Goal: Task Accomplishment & Management: Manage account settings

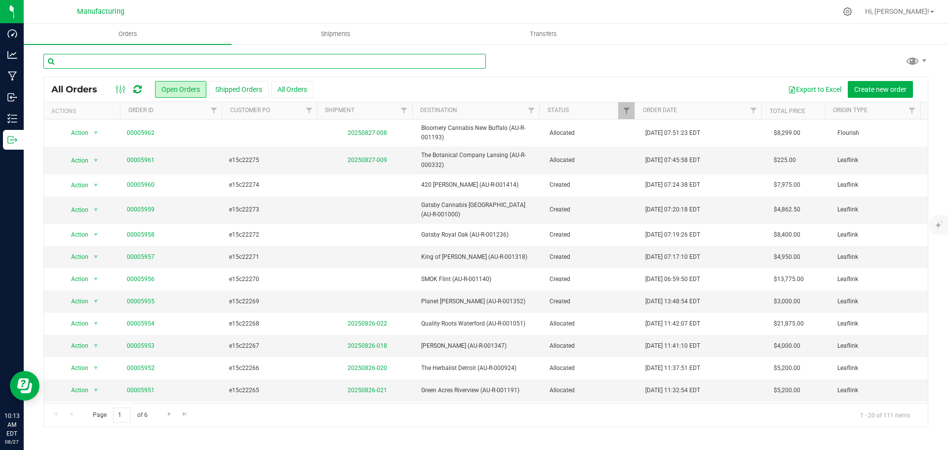
click at [160, 65] on input "text" at bounding box center [264, 61] width 442 height 15
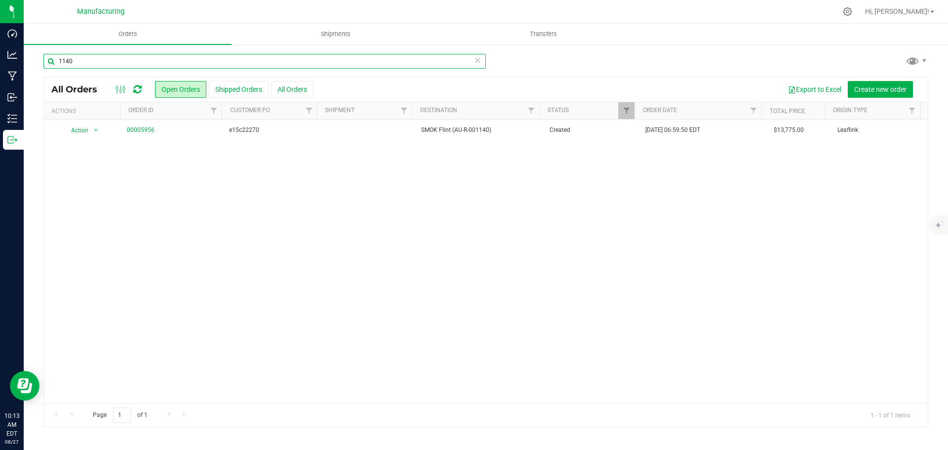
type input "1140"
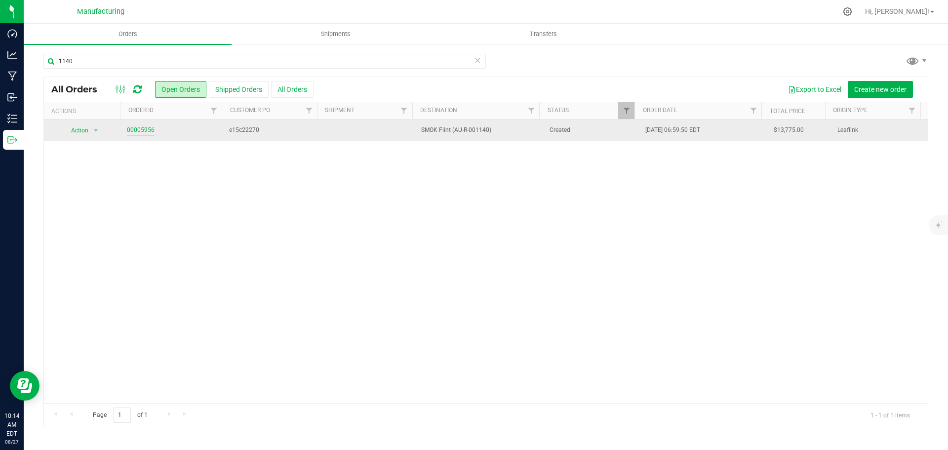
click at [147, 134] on link "00005956" at bounding box center [141, 129] width 28 height 9
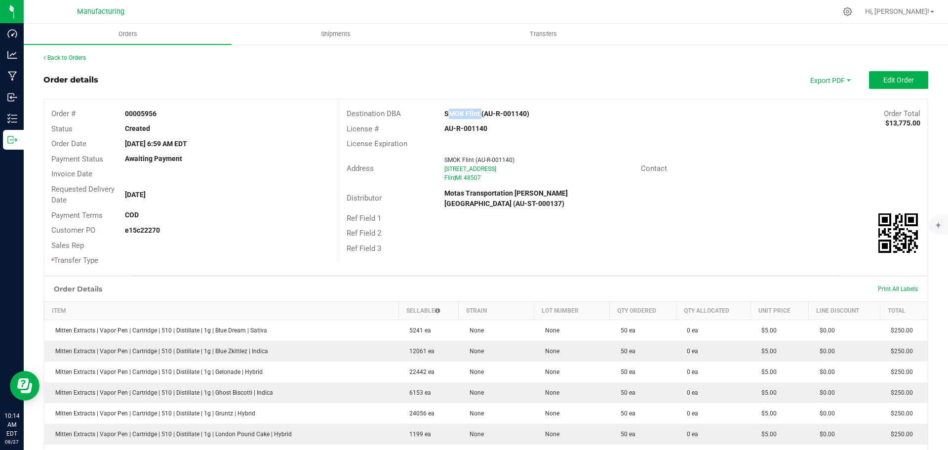
drag, startPoint x: 435, startPoint y: 110, endPoint x: 476, endPoint y: 113, distance: 41.1
click at [476, 113] on div "SMOK Flint (AU-R-001140)" at bounding box center [559, 114] width 245 height 10
copy strong "SMOK Flint"
click at [733, 226] on div "Ref Field 2" at bounding box center [633, 233] width 589 height 15
click at [883, 80] on span "Edit Order" at bounding box center [898, 80] width 31 height 8
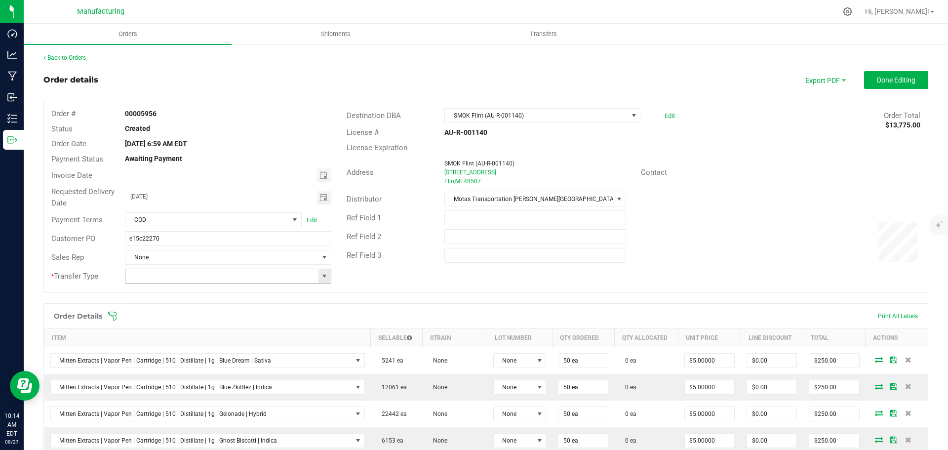
click at [325, 276] on span at bounding box center [324, 276] width 8 height 8
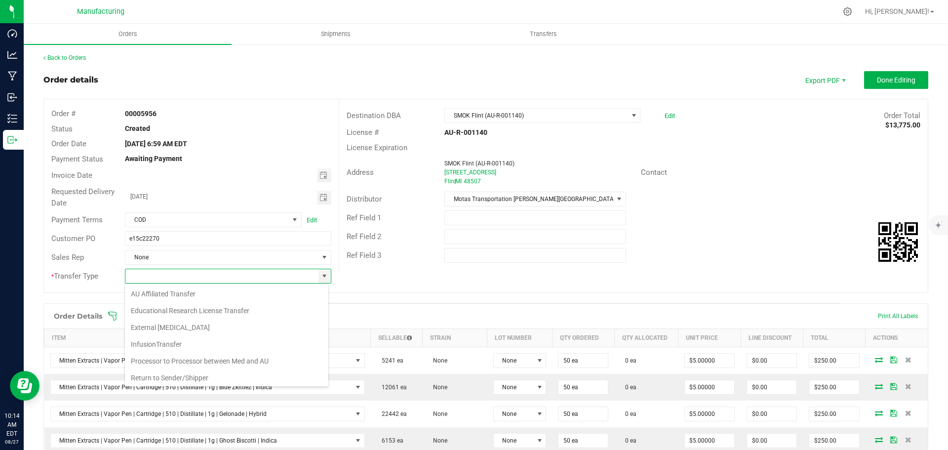
scroll to position [69, 0]
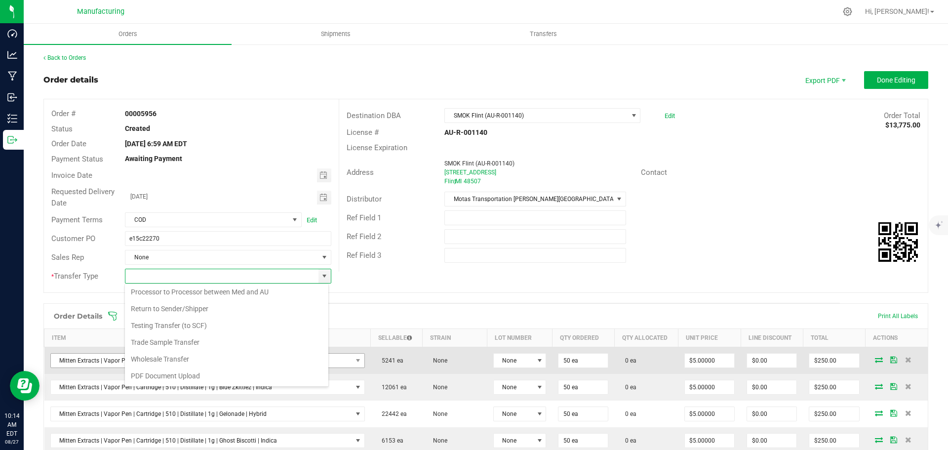
drag, startPoint x: 165, startPoint y: 356, endPoint x: 158, endPoint y: 356, distance: 6.9
click at [164, 356] on li "Wholesale Transfer" at bounding box center [226, 359] width 203 height 17
type input "Wholesale Transfer"
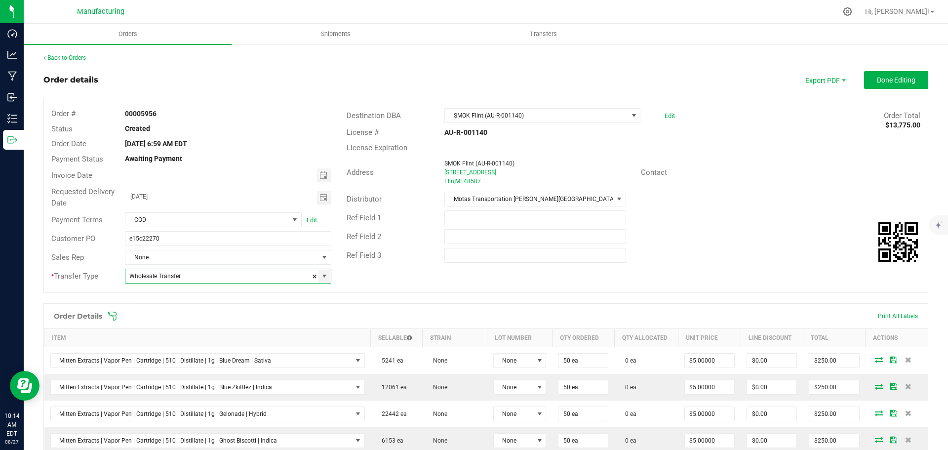
click at [113, 316] on icon at bounding box center [112, 316] width 9 height 9
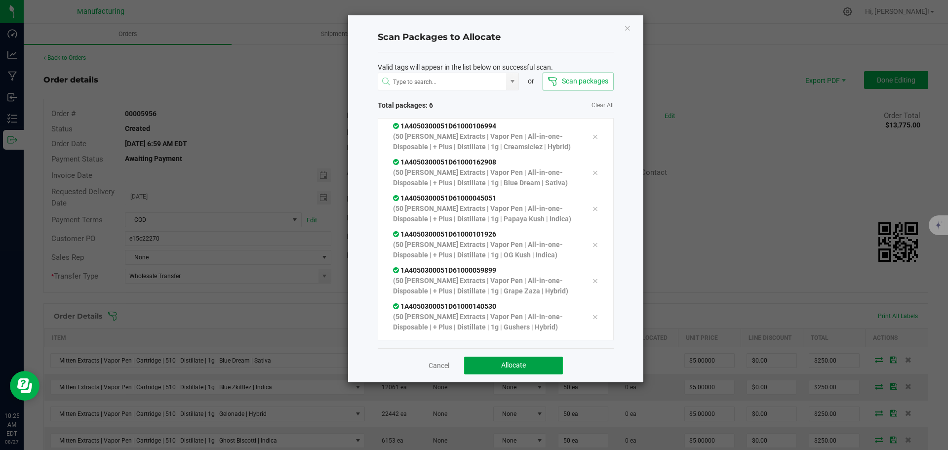
click at [536, 361] on button "Allocate" at bounding box center [513, 365] width 99 height 18
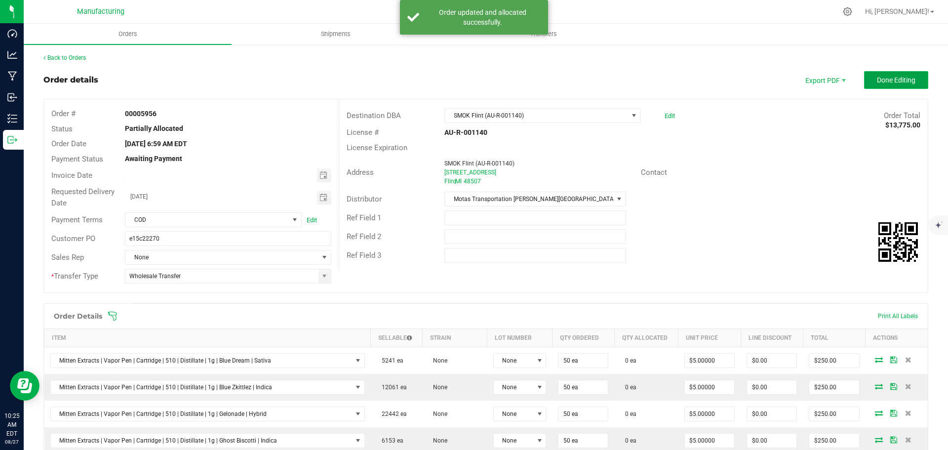
click at [897, 86] on button "Done Editing" at bounding box center [896, 80] width 64 height 18
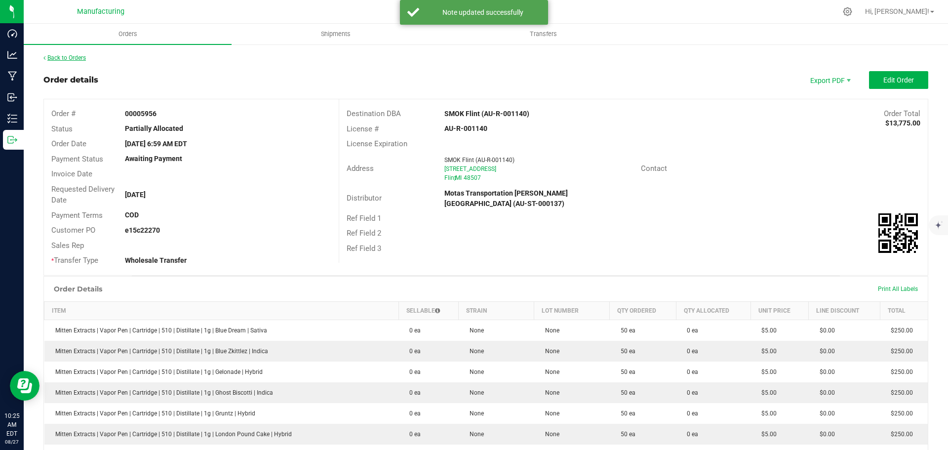
click at [75, 56] on link "Back to Orders" at bounding box center [64, 57] width 42 height 7
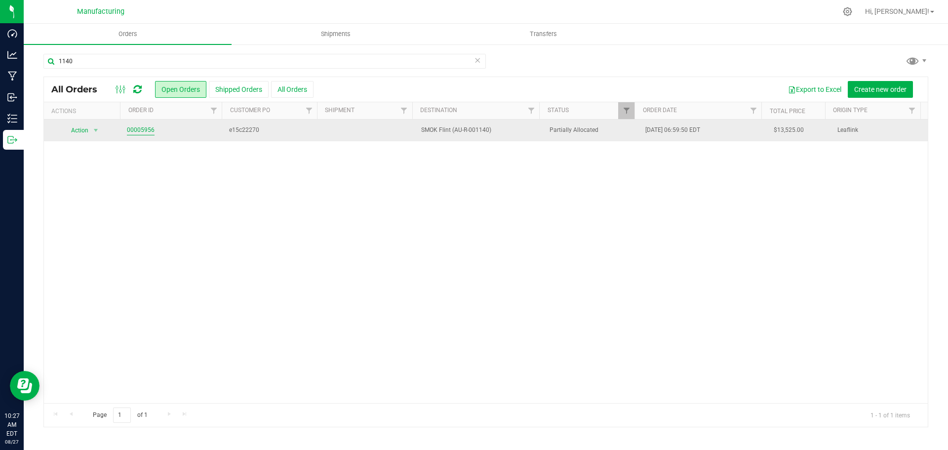
click at [145, 130] on link "00005956" at bounding box center [141, 129] width 28 height 9
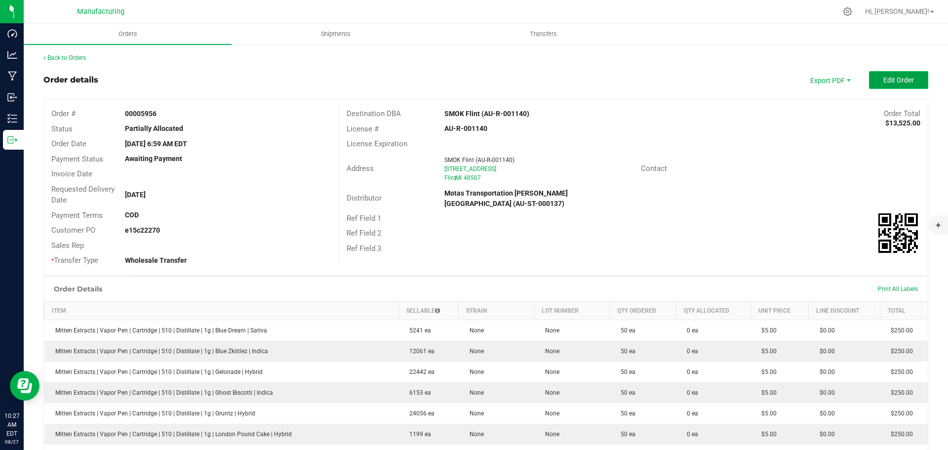
click at [883, 79] on span "Edit Order" at bounding box center [898, 80] width 31 height 8
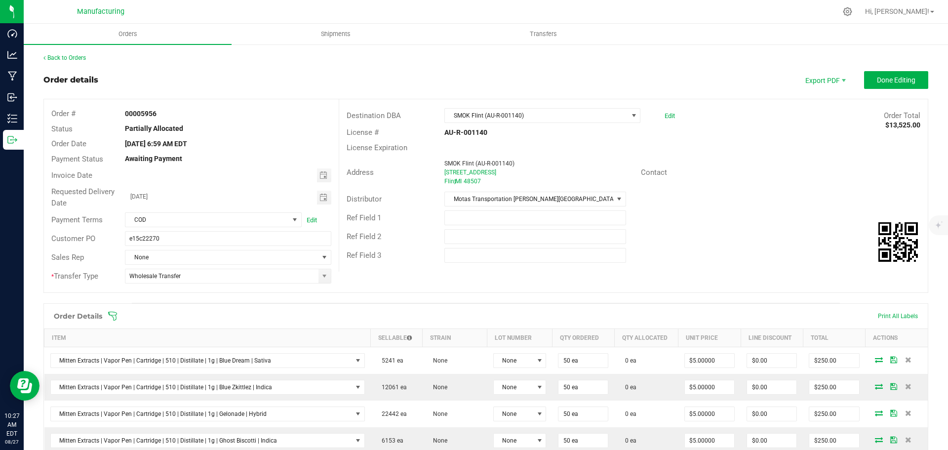
click at [111, 313] on icon at bounding box center [113, 316] width 10 height 10
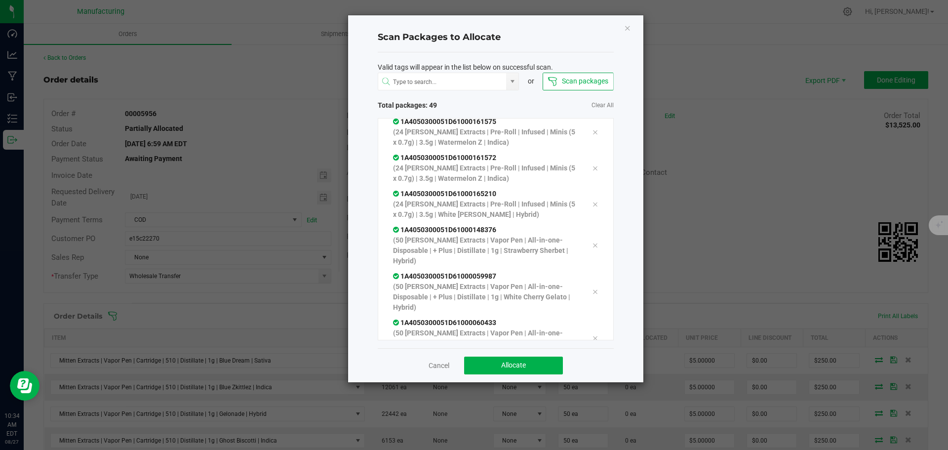
scroll to position [1590, 0]
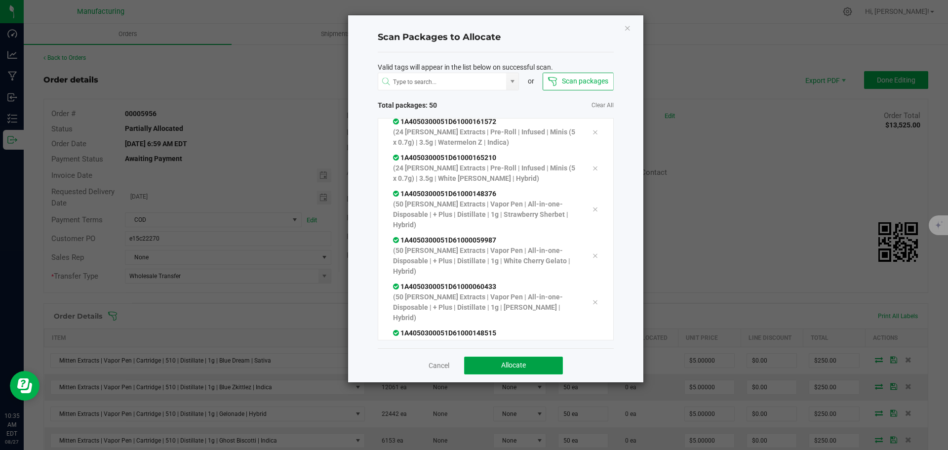
click at [513, 368] on span "Allocate" at bounding box center [513, 365] width 25 height 8
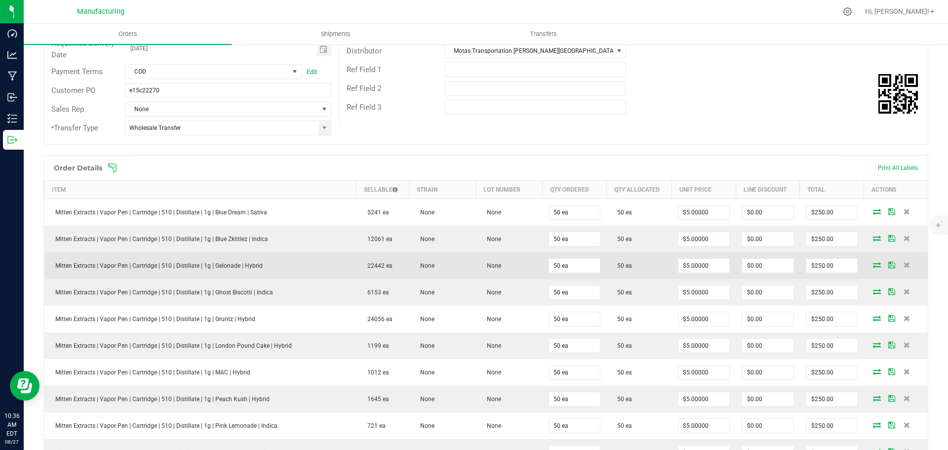
scroll to position [0, 0]
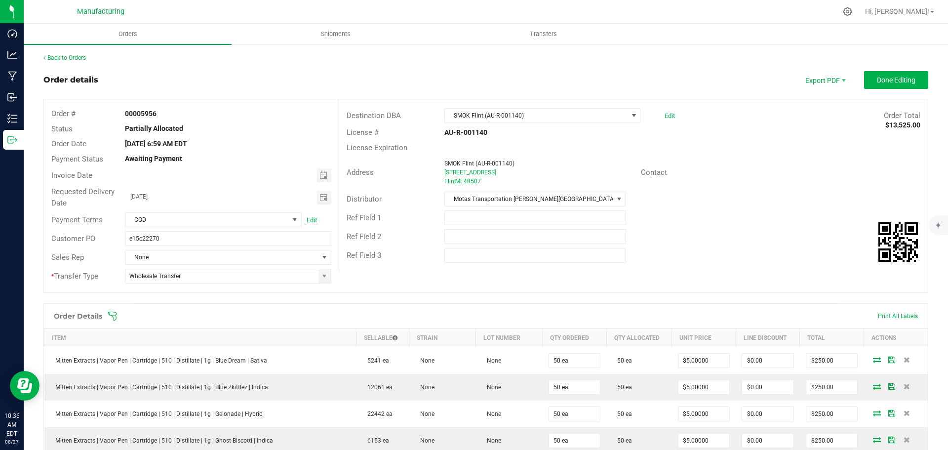
click at [113, 313] on icon at bounding box center [113, 316] width 10 height 10
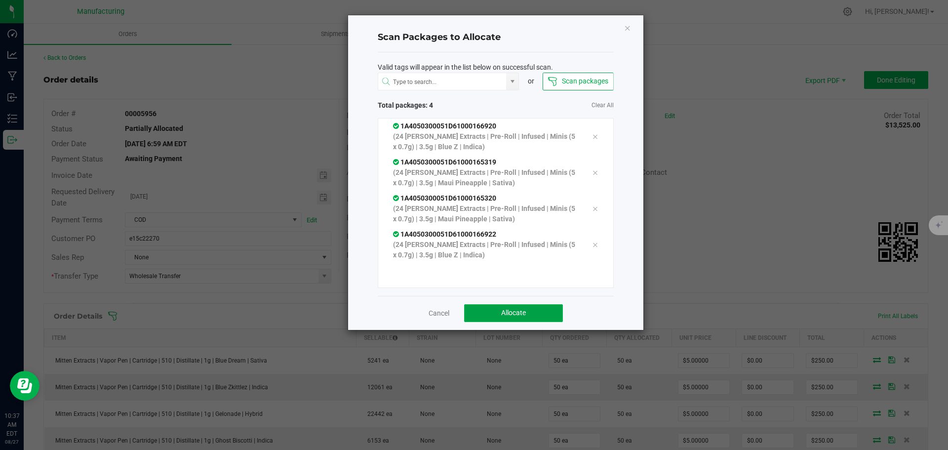
click at [520, 312] on span "Allocate" at bounding box center [513, 313] width 25 height 8
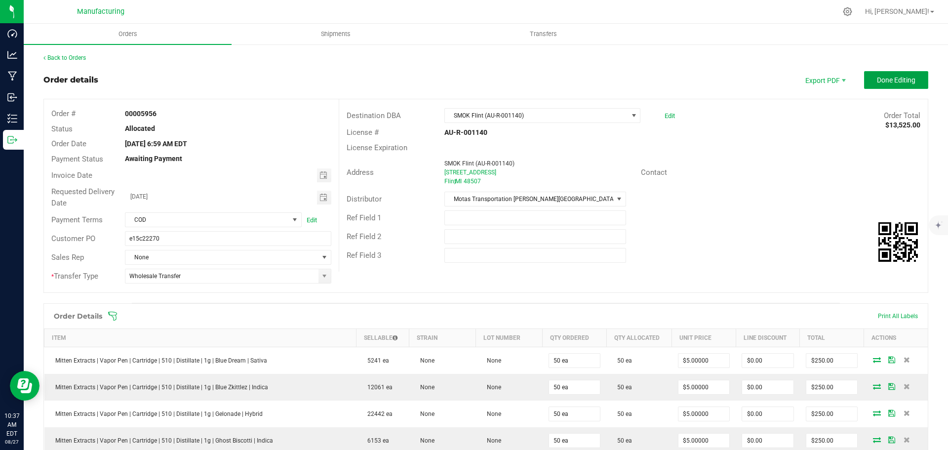
drag, startPoint x: 906, startPoint y: 79, endPoint x: 883, endPoint y: 97, distance: 28.9
click at [906, 79] on span "Done Editing" at bounding box center [896, 80] width 39 height 8
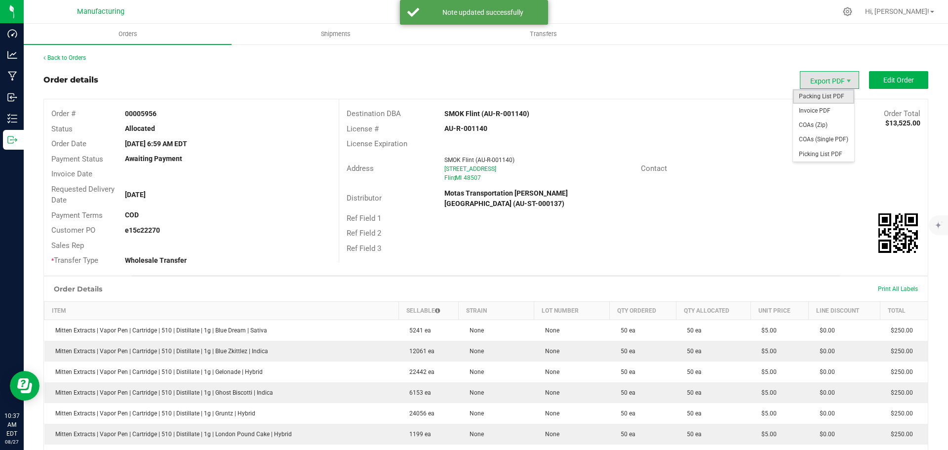
click at [809, 98] on span "Packing List PDF" at bounding box center [823, 96] width 61 height 14
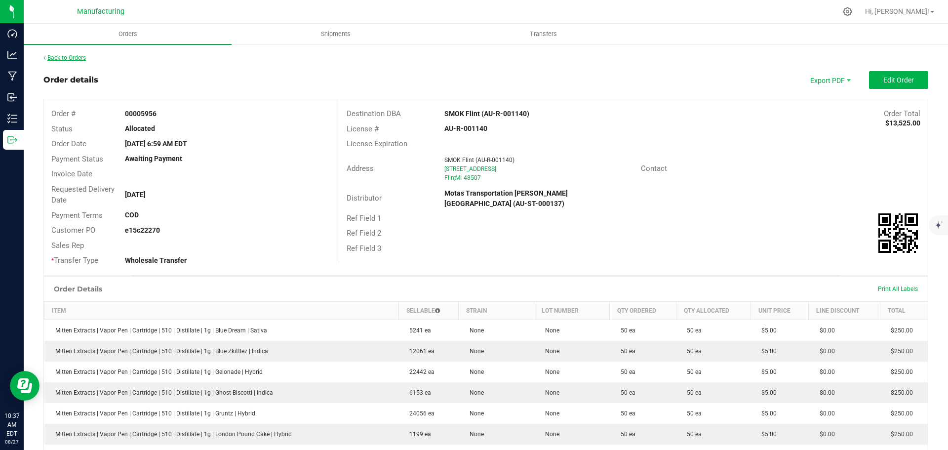
click at [79, 60] on link "Back to Orders" at bounding box center [64, 57] width 42 height 7
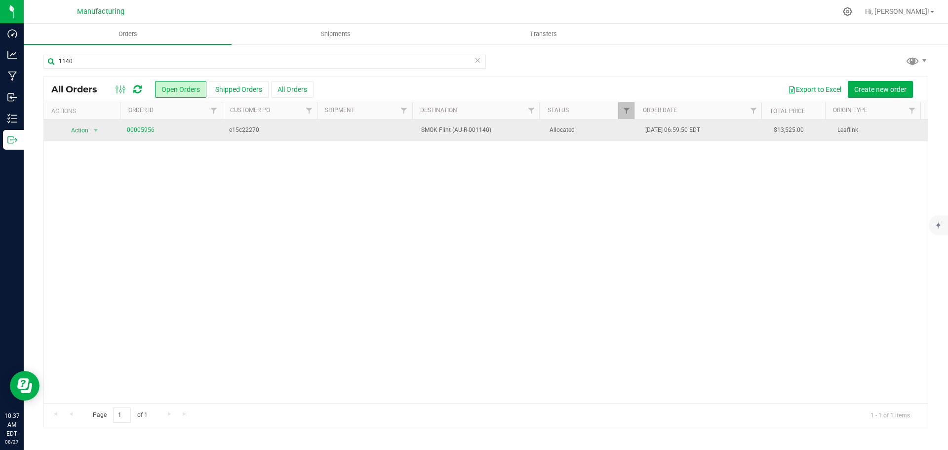
click at [604, 134] on span "Allocated" at bounding box center [592, 129] width 84 height 9
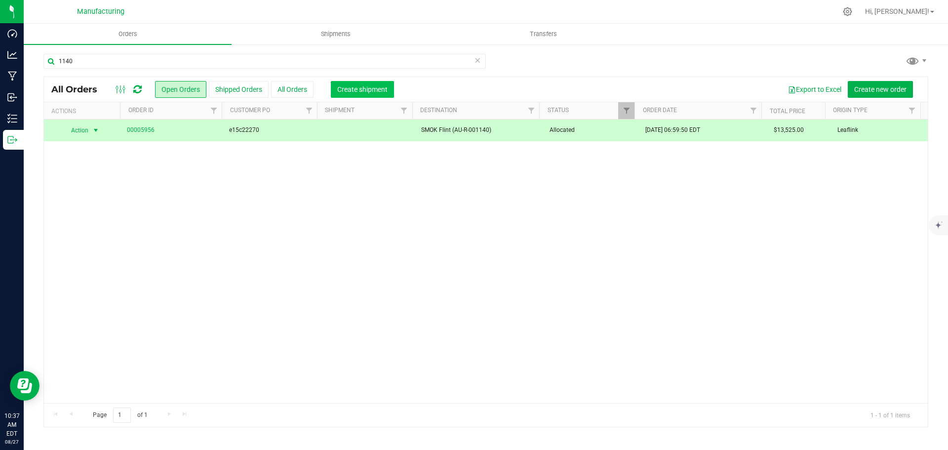
click at [353, 88] on span "Create shipment" at bounding box center [362, 89] width 50 height 8
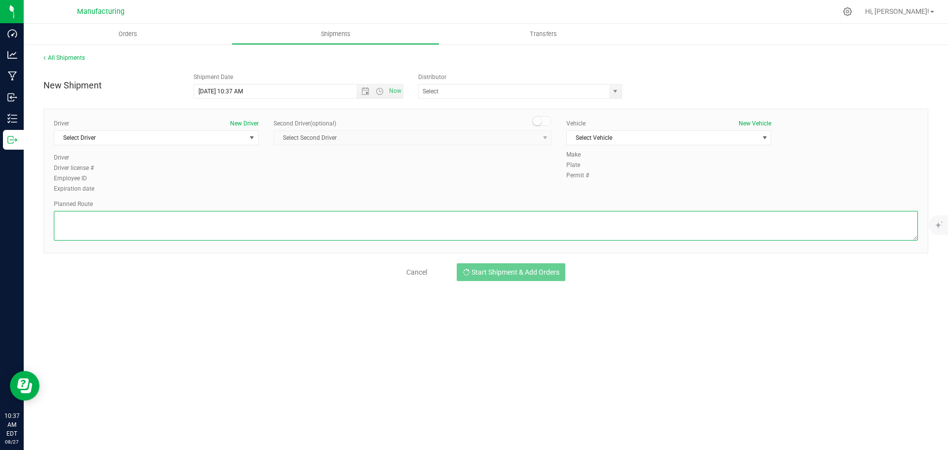
click at [688, 223] on textarea at bounding box center [486, 226] width 864 height 30
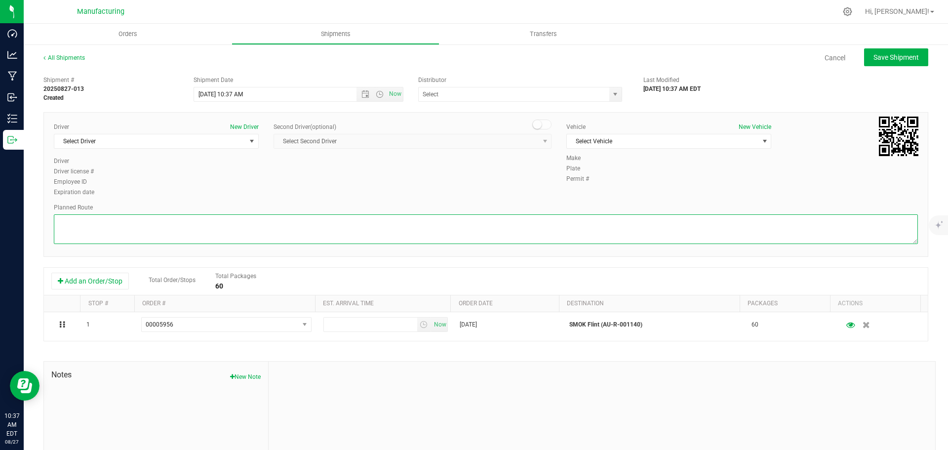
click at [655, 230] on textarea at bounding box center [486, 229] width 864 height 30
paste textarea "Mitten Distro Dimondale To Motas -- Head south 246 ft -- Turn right 325 ft -- T…"
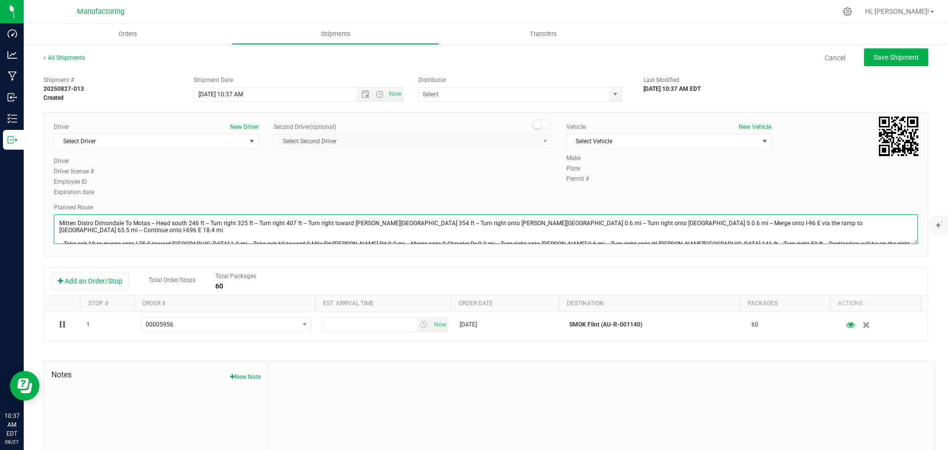
scroll to position [11, 0]
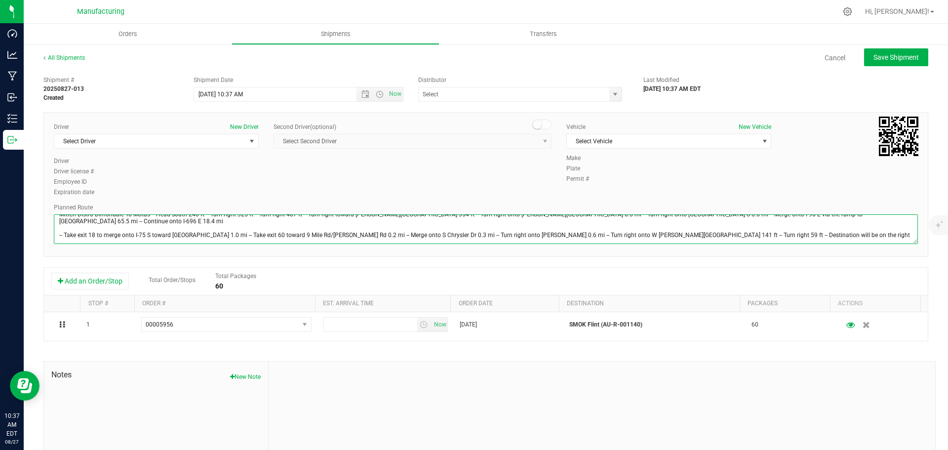
type textarea "Mitten Distro Dimondale To Motas -- Head south 246 ft -- Turn right 325 ft -- T…"
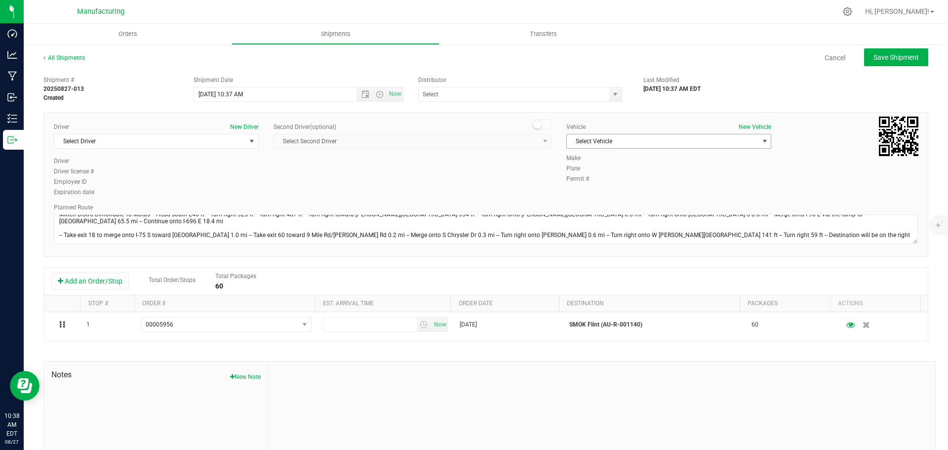
drag, startPoint x: 761, startPoint y: 137, endPoint x: 751, endPoint y: 140, distance: 9.8
click at [761, 137] on span "select" at bounding box center [764, 141] width 12 height 14
click at [584, 190] on li "[MEDICAL_DATA]" at bounding box center [664, 187] width 202 height 15
click at [611, 95] on span "select" at bounding box center [615, 94] width 8 height 8
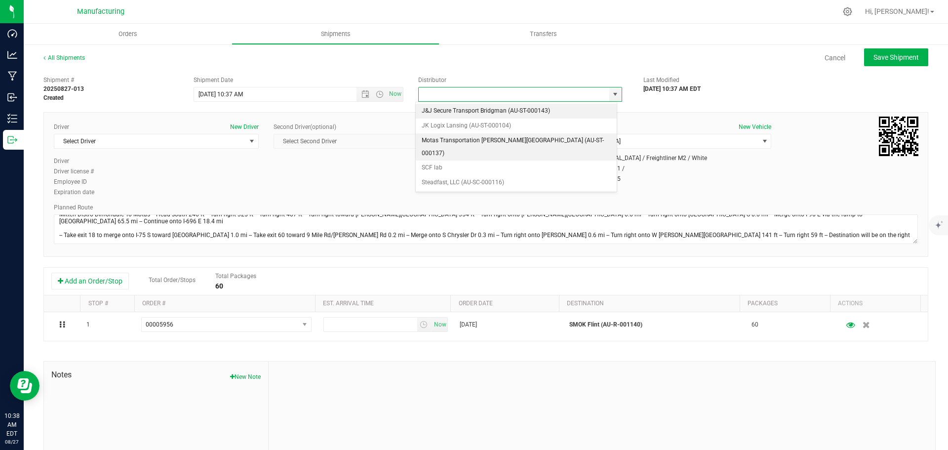
click at [476, 140] on li "Motas Transportation [PERSON_NAME][GEOGRAPHIC_DATA] (AU-ST-000137)" at bounding box center [516, 146] width 201 height 27
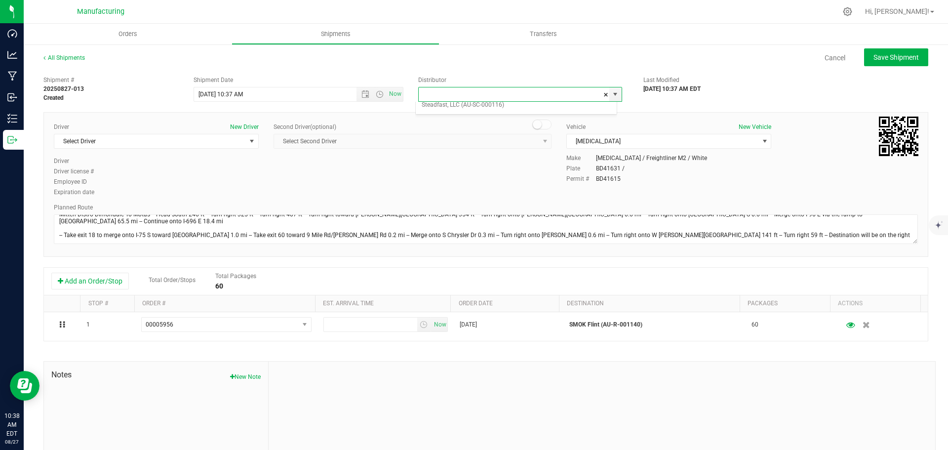
type input "Motas Transportation [PERSON_NAME][GEOGRAPHIC_DATA] (AU-ST-000137)"
click at [377, 94] on span "Open the time view" at bounding box center [380, 94] width 8 height 8
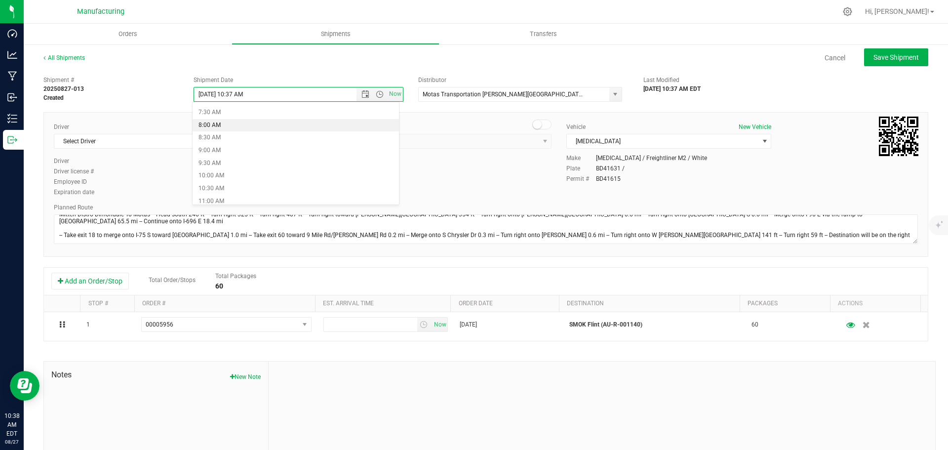
scroll to position [197, 0]
drag, startPoint x: 241, startPoint y: 201, endPoint x: 230, endPoint y: 180, distance: 23.4
click at [242, 201] on li "11:30 AM" at bounding box center [296, 204] width 206 height 13
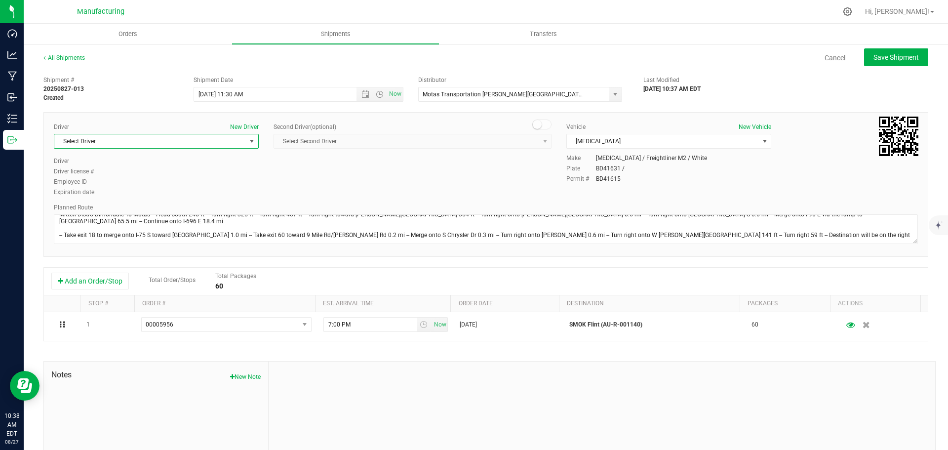
click at [253, 142] on span "select" at bounding box center [252, 141] width 8 height 8
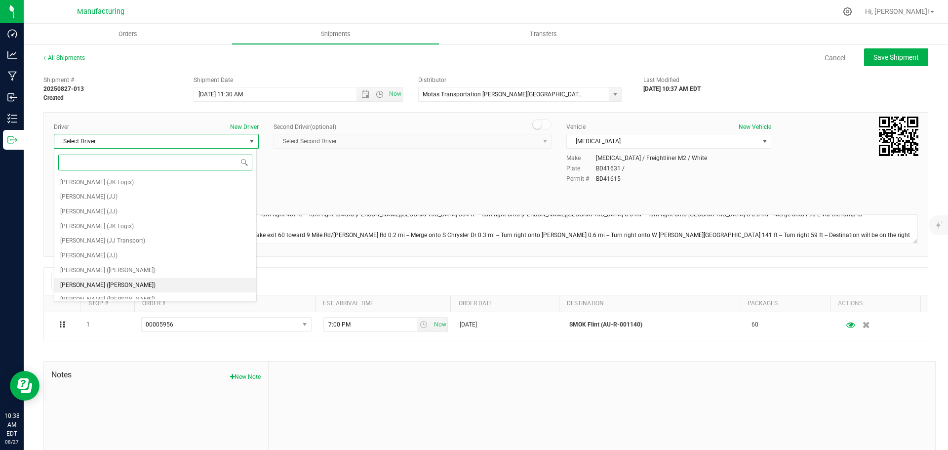
click at [157, 284] on li "[PERSON_NAME] ([PERSON_NAME])" at bounding box center [155, 285] width 202 height 15
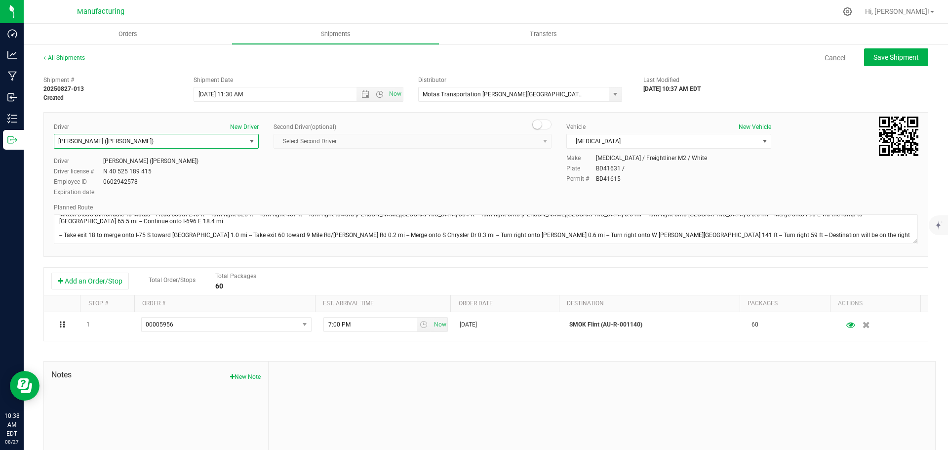
click at [299, 177] on div "Driver New Driver [PERSON_NAME] ([PERSON_NAME]) Select Driver [PERSON_NAME] (JK…" at bounding box center [485, 160] width 879 height 76
click at [884, 54] on span "Save Shipment" at bounding box center [895, 57] width 45 height 8
type input "[DATE] 3:30 PM"
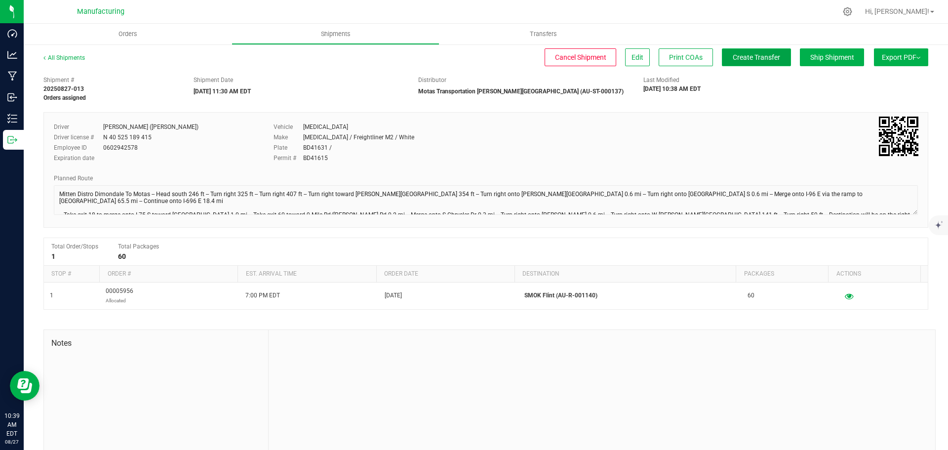
click at [771, 57] on button "Create Transfer" at bounding box center [756, 57] width 69 height 18
click at [130, 34] on span "Orders" at bounding box center [127, 34] width 45 height 9
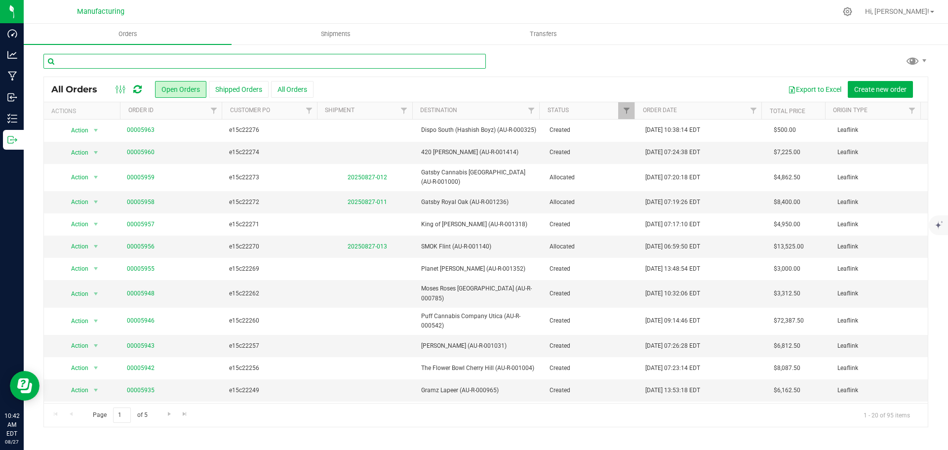
click at [162, 60] on input "text" at bounding box center [264, 61] width 442 height 15
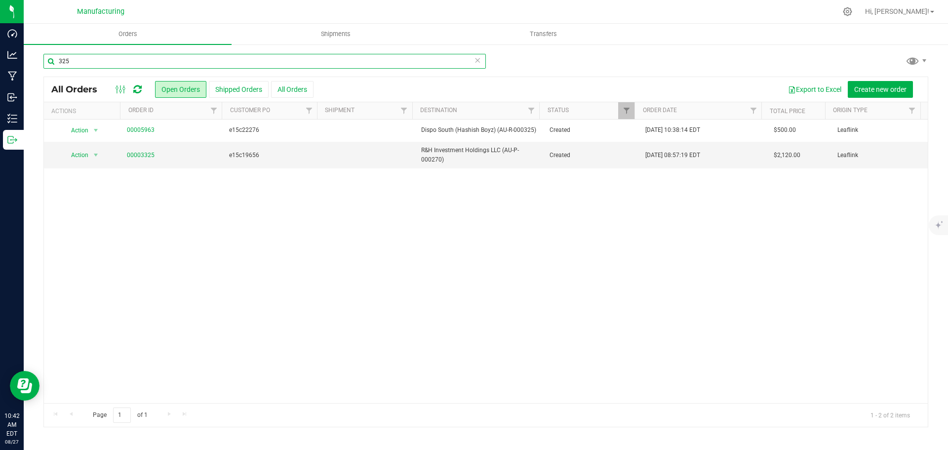
type input "325"
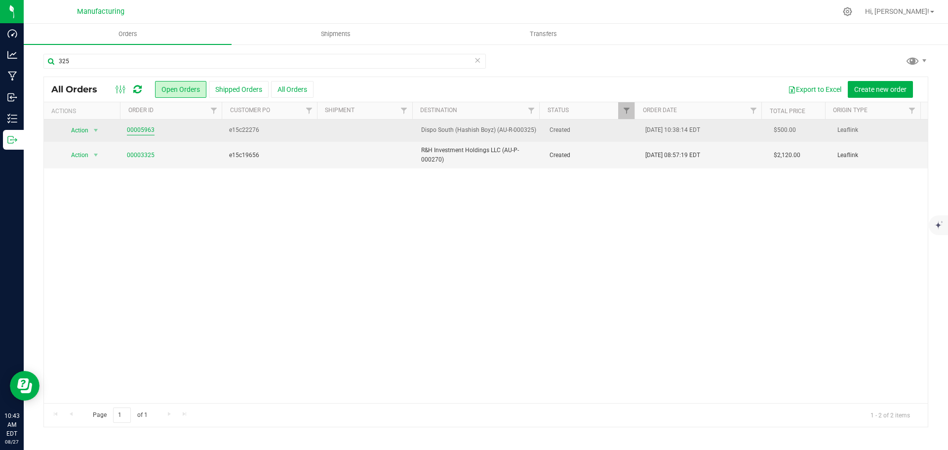
click at [131, 129] on link "00005963" at bounding box center [141, 129] width 28 height 9
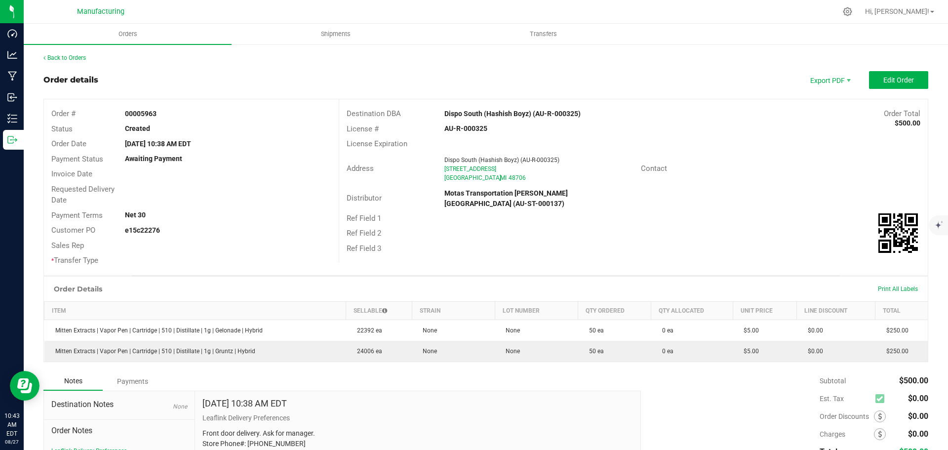
drag, startPoint x: 432, startPoint y: 116, endPoint x: 527, endPoint y: 113, distance: 94.8
click at [527, 113] on div "Destination DBA Dispo South ([MEDICAL_DATA] Boyz) (AU-R-000325) Order Total $50…" at bounding box center [633, 113] width 589 height 15
copy div "Dispo South ([MEDICAL_DATA] Boyz)"
click at [627, 122] on div "License # AU-R-000325" at bounding box center [633, 128] width 589 height 15
drag, startPoint x: 431, startPoint y: 113, endPoint x: 527, endPoint y: 113, distance: 96.8
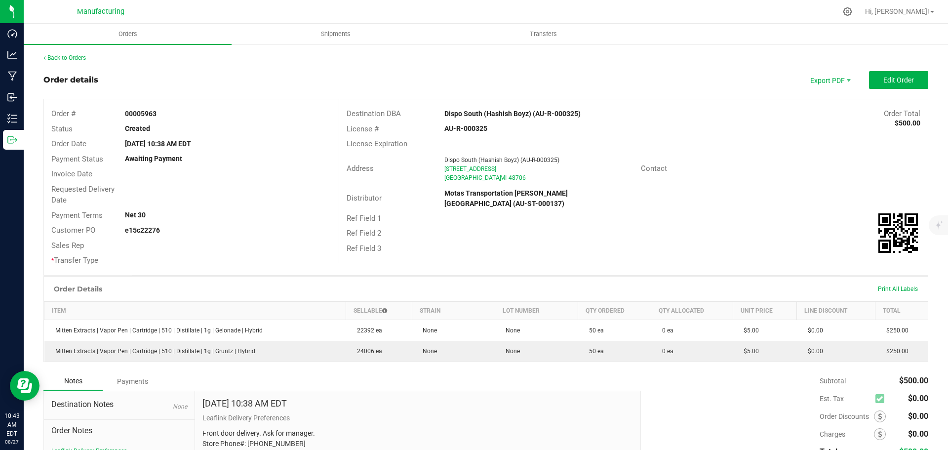
click at [527, 113] on div "Destination DBA Dispo South ([MEDICAL_DATA] Boyz) (AU-R-000325) Order Total $50…" at bounding box center [633, 113] width 589 height 15
copy div "Dispo South ([MEDICAL_DATA] Boyz)"
click at [638, 189] on div "Distributor Motas Transportation [PERSON_NAME][GEOGRAPHIC_DATA] (AU-ST-000137)" at bounding box center [633, 198] width 589 height 25
drag, startPoint x: 477, startPoint y: 114, endPoint x: 528, endPoint y: 114, distance: 51.3
click at [528, 114] on div "Dispo South (Hashish Boyz) (AU-R-000325)" at bounding box center [559, 114] width 245 height 10
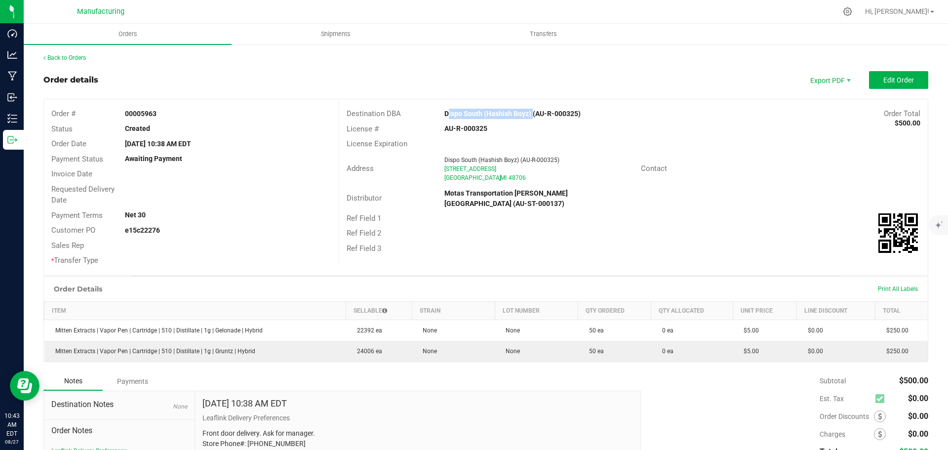
click at [704, 182] on div "Address [GEOGRAPHIC_DATA] ([MEDICAL_DATA] Boyz) (AU-R-000325) [STREET_ADDRESS] …" at bounding box center [633, 169] width 589 height 35
click at [897, 80] on span "Edit Order" at bounding box center [898, 80] width 31 height 8
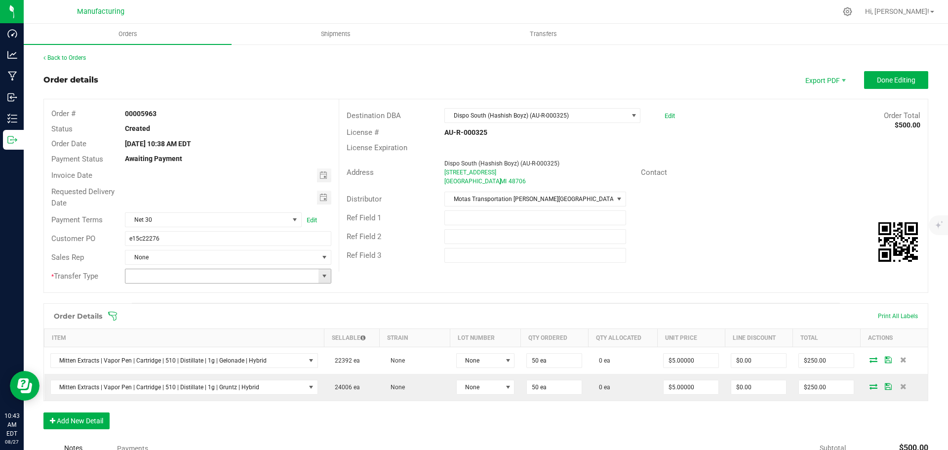
click at [325, 275] on span at bounding box center [324, 276] width 8 height 8
click at [173, 358] on li "Wholesale Transfer" at bounding box center [226, 359] width 203 height 17
type input "Wholesale Transfer"
click at [114, 314] on icon at bounding box center [113, 316] width 10 height 10
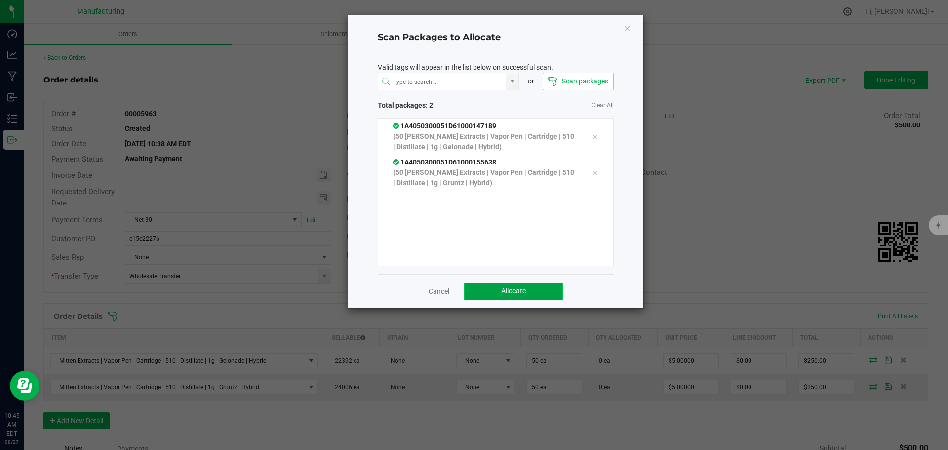
click at [518, 287] on span "Allocate" at bounding box center [513, 291] width 25 height 8
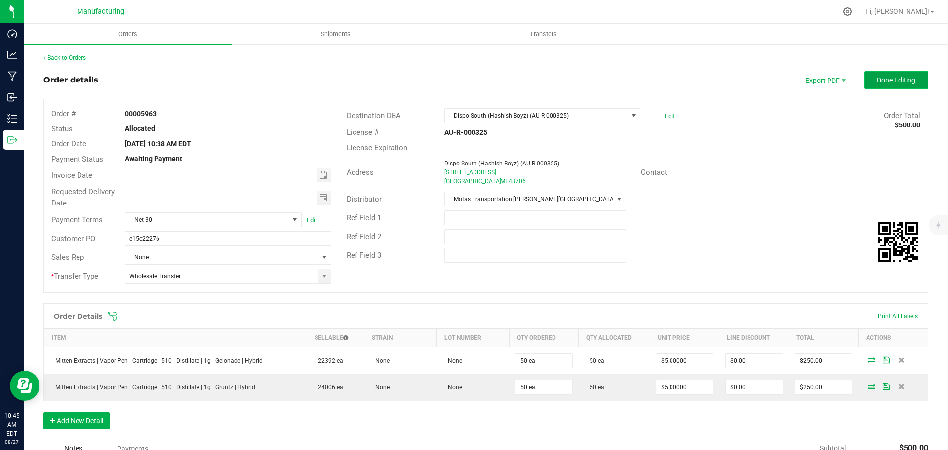
click at [888, 80] on span "Done Editing" at bounding box center [896, 80] width 39 height 8
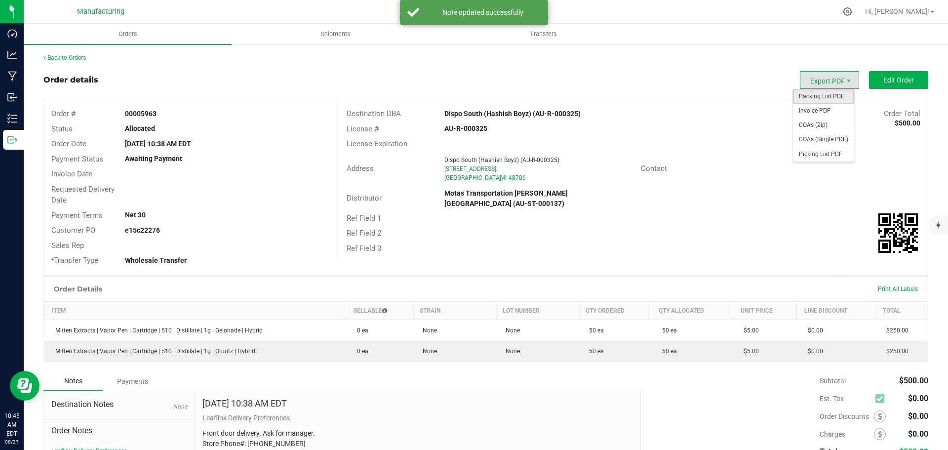
click at [819, 100] on span "Packing List PDF" at bounding box center [823, 96] width 61 height 14
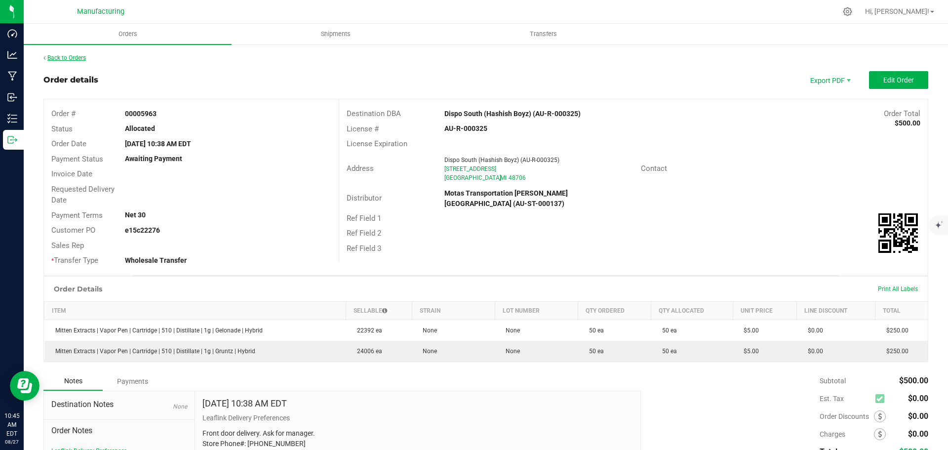
click at [79, 58] on link "Back to Orders" at bounding box center [64, 57] width 42 height 7
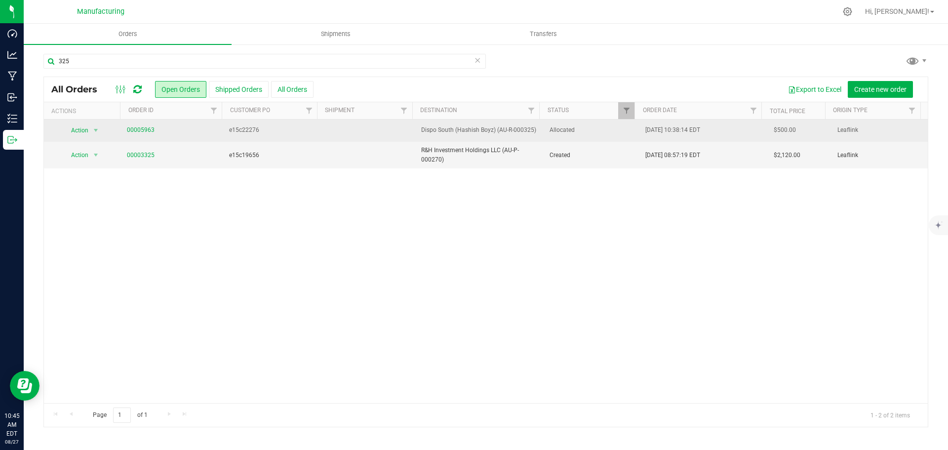
click at [349, 136] on td at bounding box center [367, 130] width 96 height 22
click at [603, 135] on td "Allocated" at bounding box center [592, 130] width 96 height 22
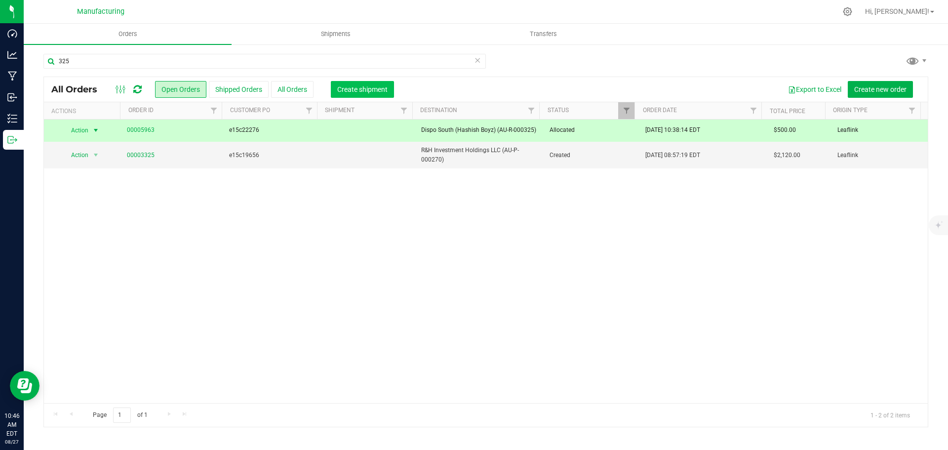
click at [380, 84] on button "Create shipment" at bounding box center [362, 89] width 63 height 17
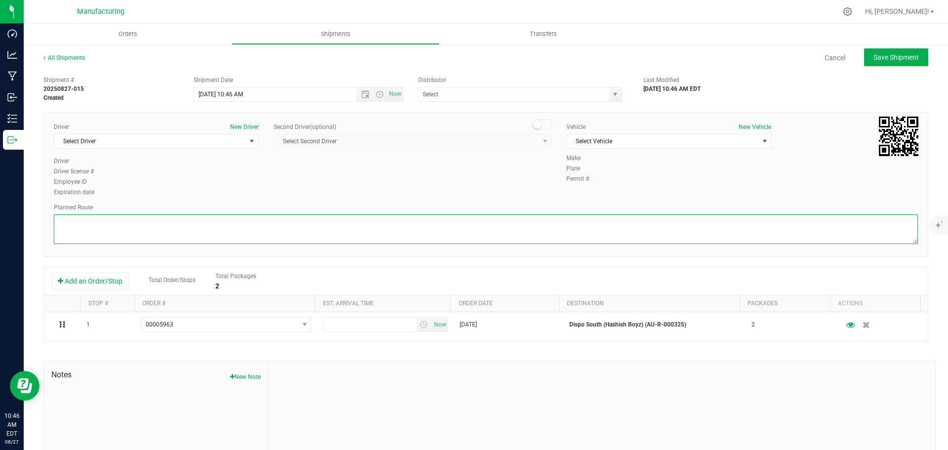
click at [453, 224] on textarea at bounding box center [486, 229] width 864 height 30
paste textarea "Mitten Distro Dimondale To Motas -- Head south 246 ft -- Turn right 325 ft -- T…"
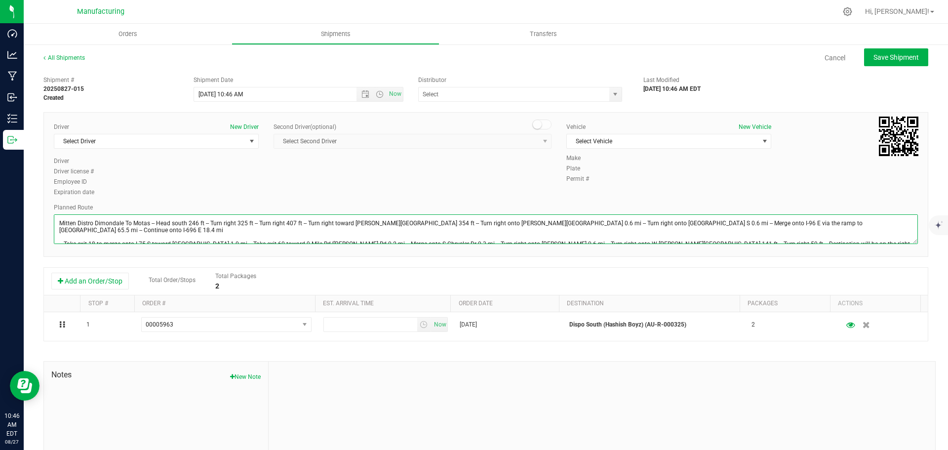
scroll to position [11, 0]
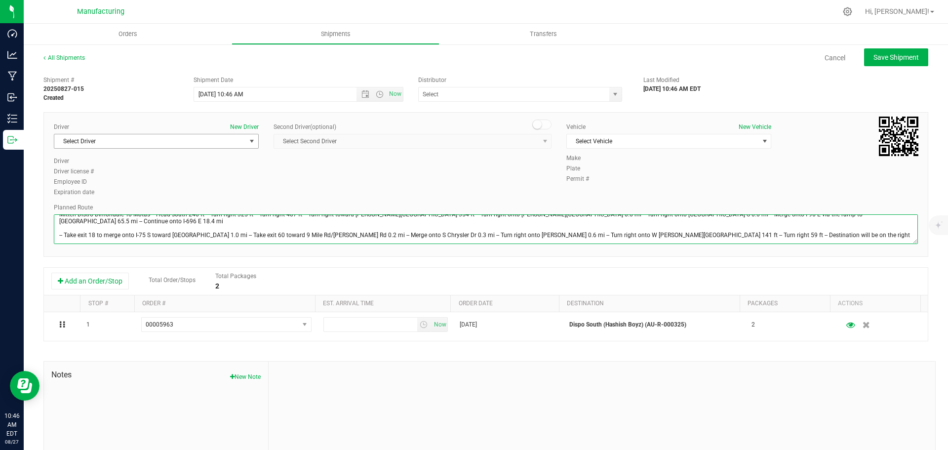
type textarea "Mitten Distro Dimondale To Motas -- Head south 246 ft -- Turn right 325 ft -- T…"
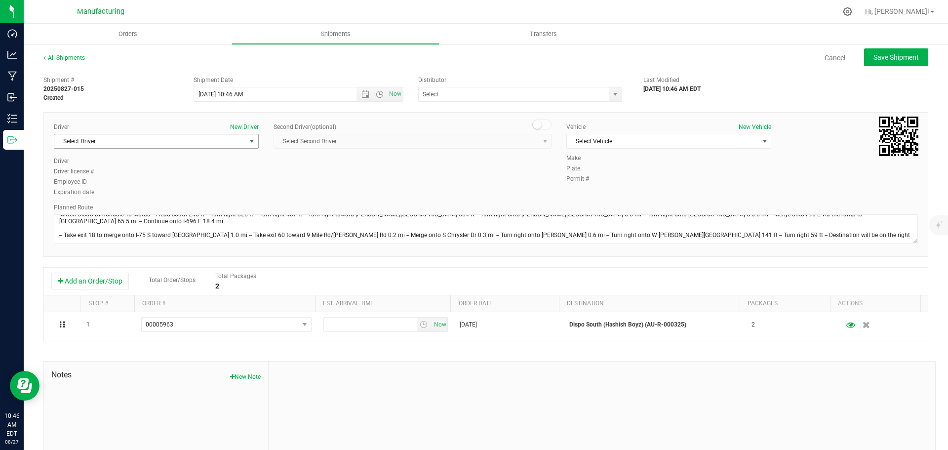
click at [255, 142] on span "select" at bounding box center [252, 141] width 12 height 14
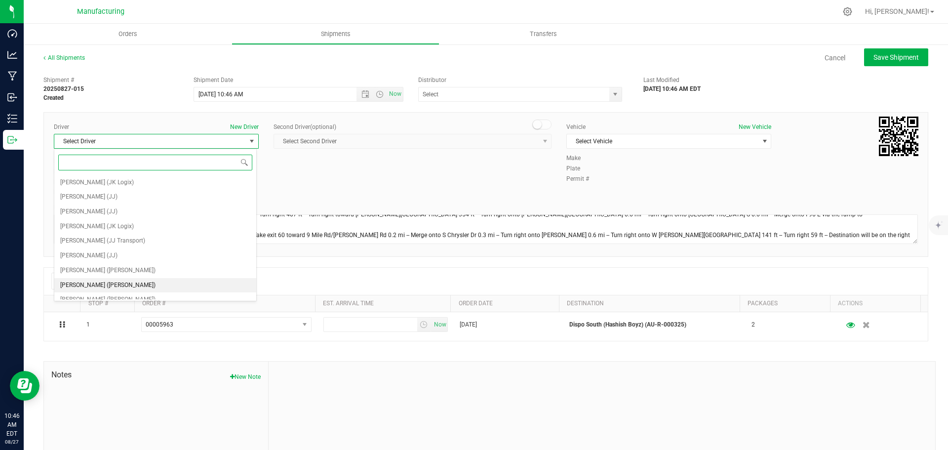
click at [82, 284] on span "[PERSON_NAME] ([PERSON_NAME])" at bounding box center [107, 285] width 95 height 13
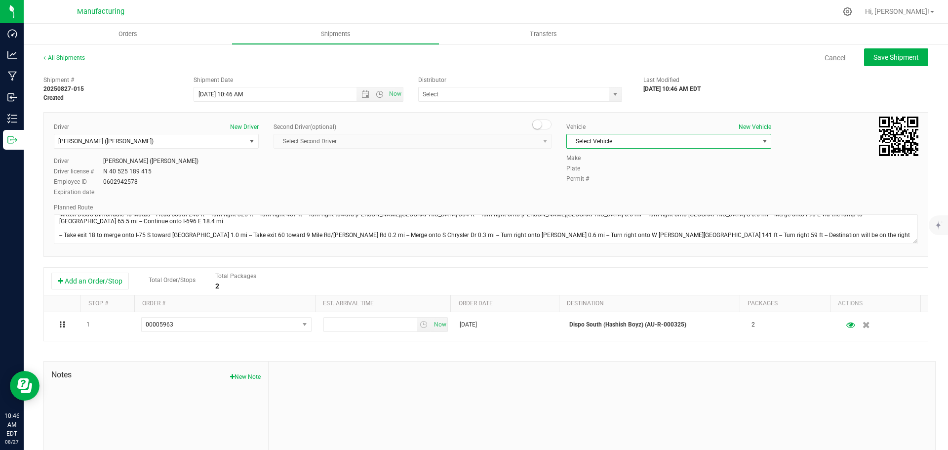
click at [758, 146] on span "select" at bounding box center [764, 141] width 12 height 14
click at [573, 186] on li "[MEDICAL_DATA]" at bounding box center [664, 187] width 202 height 15
click at [616, 98] on span "select" at bounding box center [615, 94] width 12 height 14
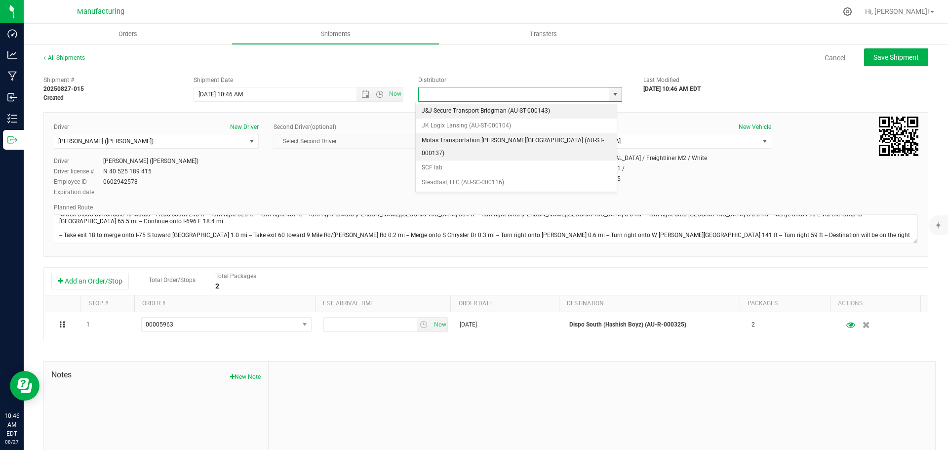
click at [446, 139] on li "Motas Transportation [PERSON_NAME][GEOGRAPHIC_DATA] (AU-ST-000137)" at bounding box center [516, 146] width 201 height 27
type input "Motas Transportation [PERSON_NAME][GEOGRAPHIC_DATA] (AU-ST-000137)"
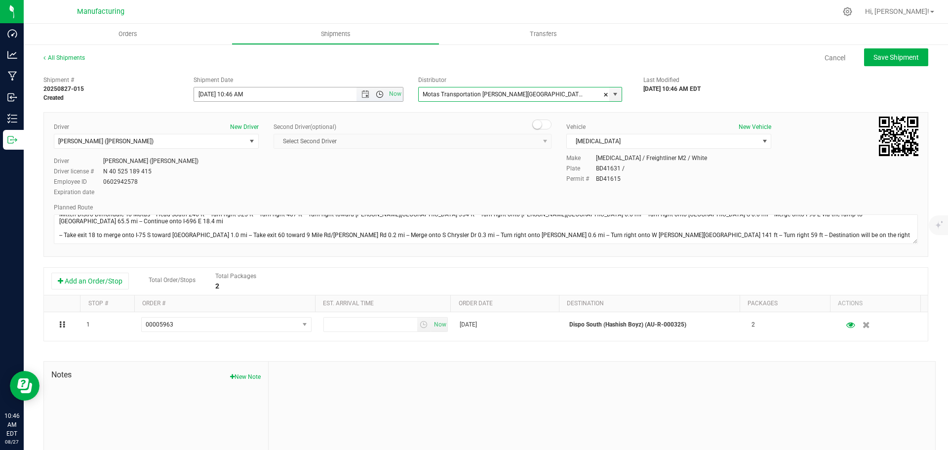
click at [376, 95] on span "Open the time view" at bounding box center [380, 94] width 8 height 8
click at [224, 159] on li "11:30 AM" at bounding box center [296, 155] width 206 height 13
click at [908, 53] on span "Save Shipment" at bounding box center [895, 57] width 45 height 8
type input "[DATE] 3:30 PM"
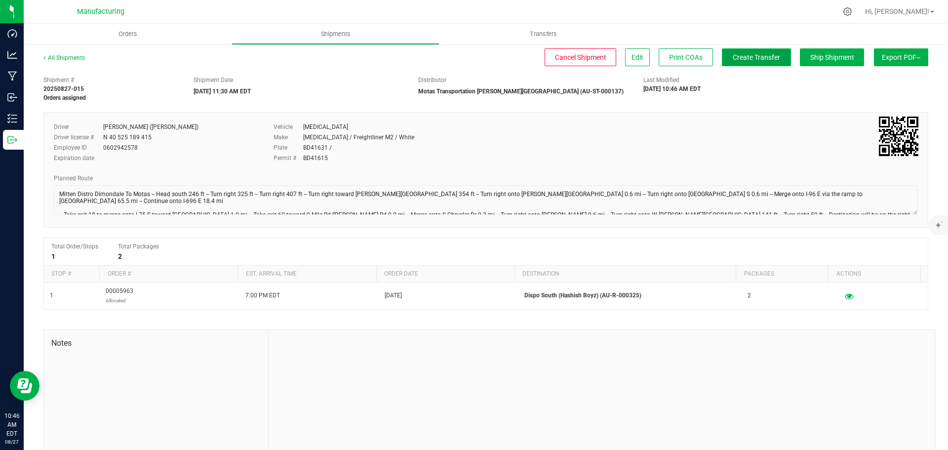
click at [764, 60] on span "Create Transfer" at bounding box center [756, 57] width 47 height 8
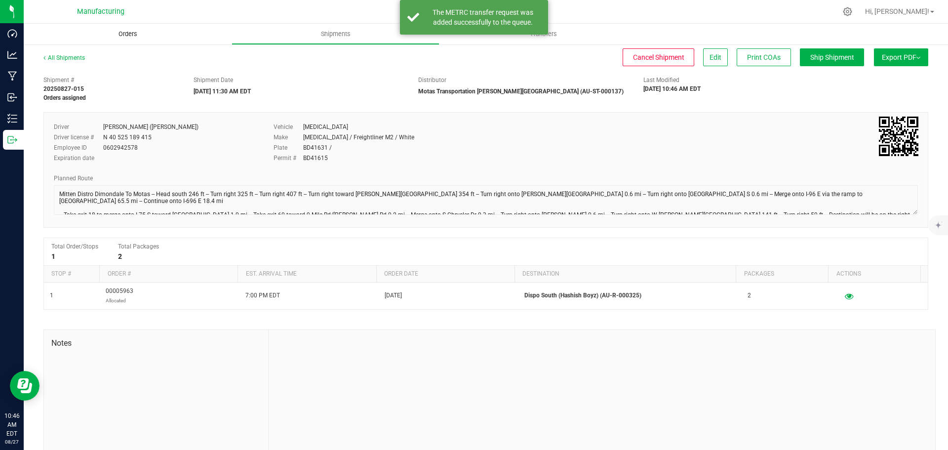
click at [130, 36] on span "Orders" at bounding box center [127, 34] width 45 height 9
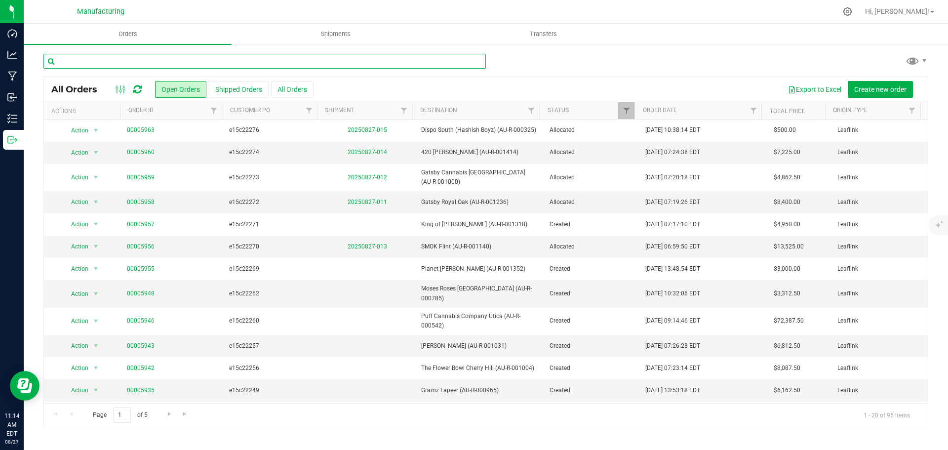
click at [188, 57] on input "text" at bounding box center [264, 61] width 442 height 15
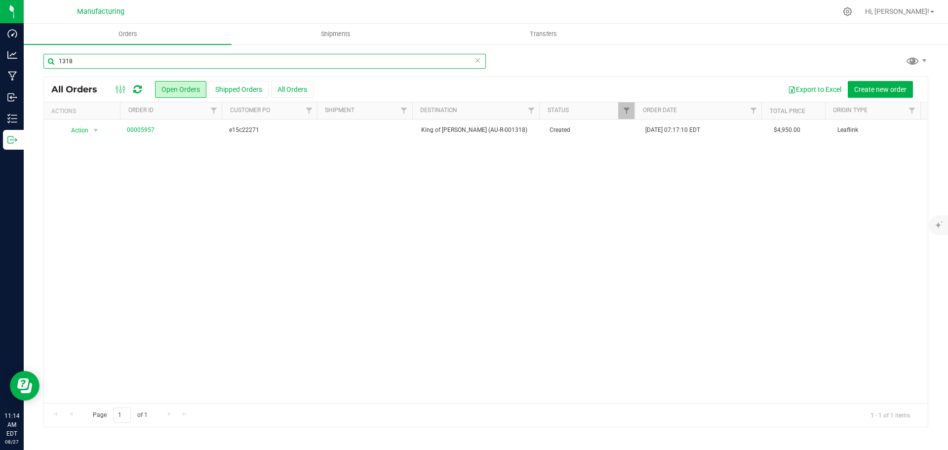
type input "1318"
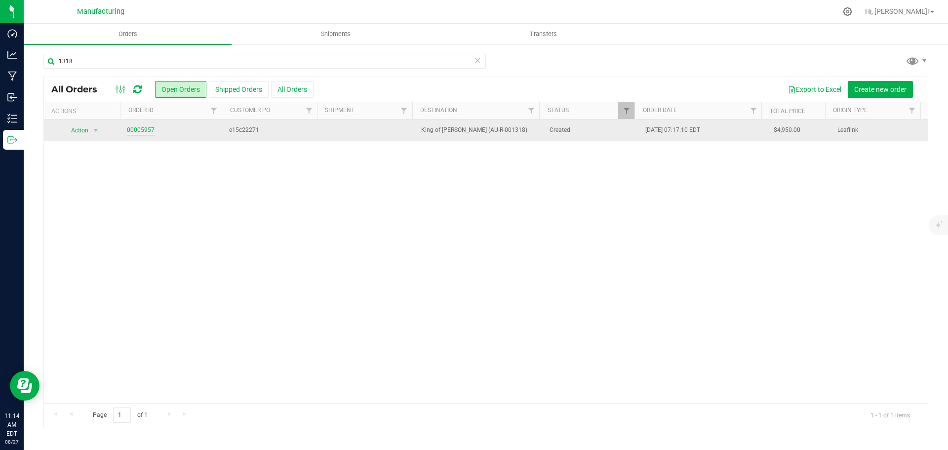
click at [137, 132] on link "00005957" at bounding box center [141, 129] width 28 height 9
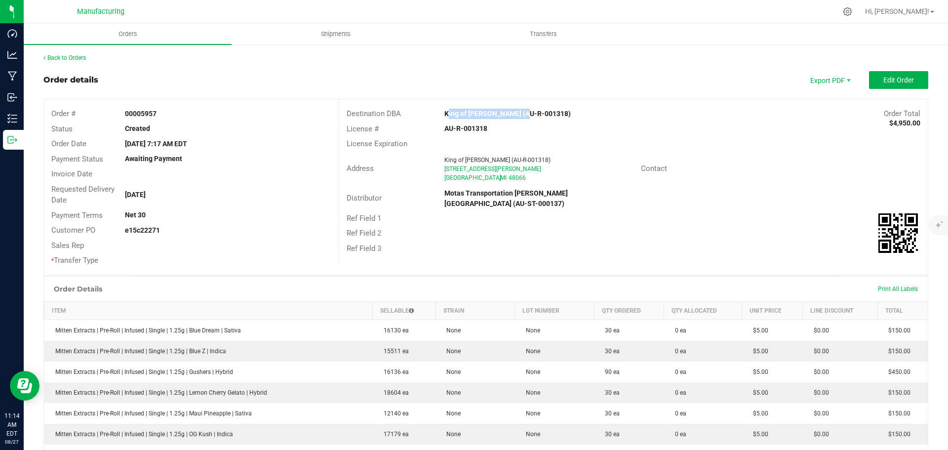
drag, startPoint x: 435, startPoint y: 113, endPoint x: 512, endPoint y: 113, distance: 77.0
click at [512, 113] on div "King of [PERSON_NAME] (AU-R-001318)" at bounding box center [559, 114] width 245 height 10
copy strong "King of [PERSON_NAME]"
click at [786, 169] on div "Contact" at bounding box center [780, 168] width 294 height 15
click at [895, 80] on span "Edit Order" at bounding box center [898, 80] width 31 height 8
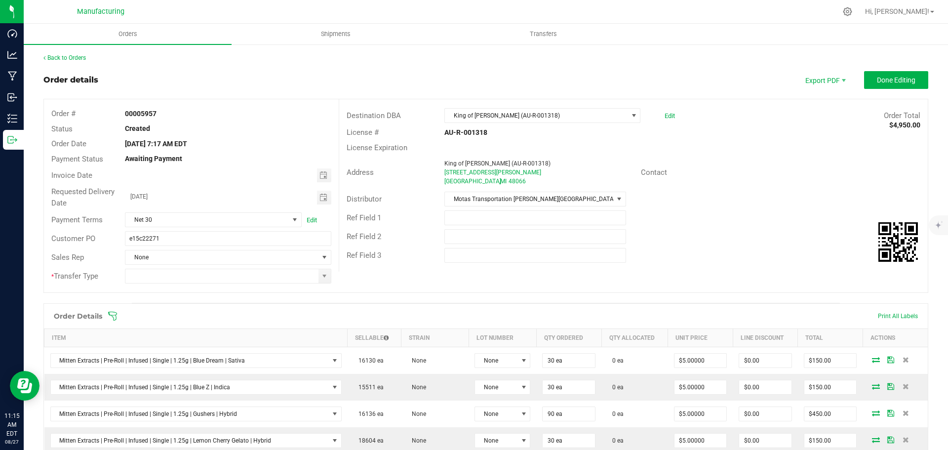
click at [116, 314] on icon at bounding box center [113, 316] width 10 height 10
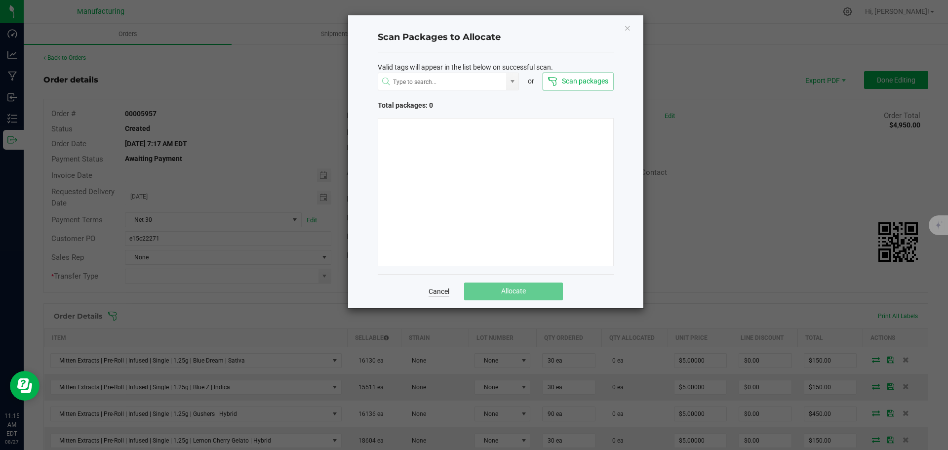
click at [441, 291] on link "Cancel" at bounding box center [439, 291] width 21 height 10
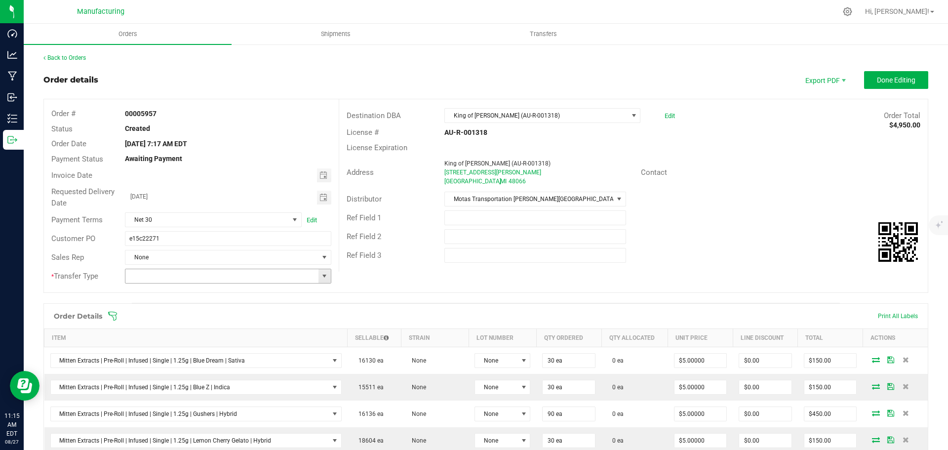
click at [323, 275] on span at bounding box center [324, 276] width 8 height 8
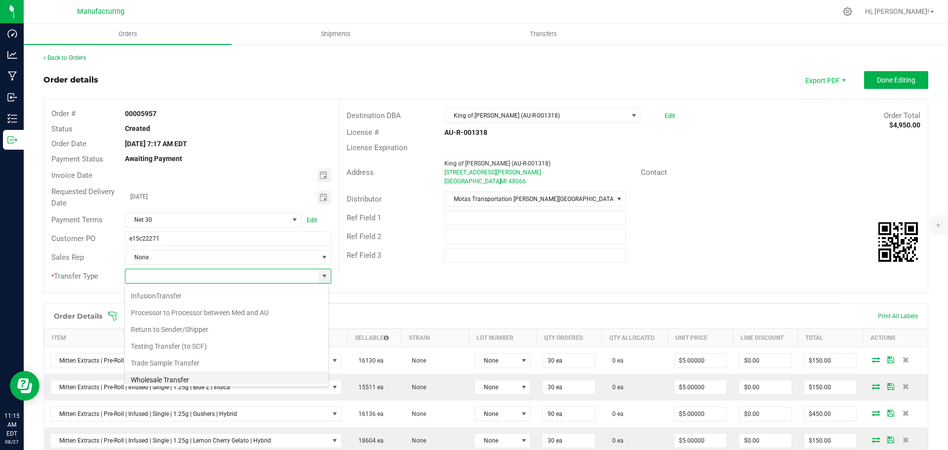
scroll to position [69, 0]
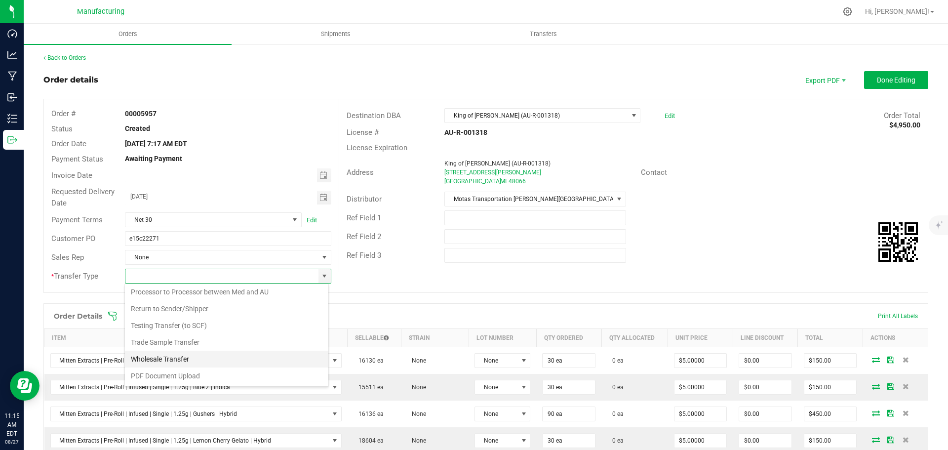
click at [192, 360] on li "Wholesale Transfer" at bounding box center [226, 359] width 203 height 17
type input "Wholesale Transfer"
click at [115, 313] on icon at bounding box center [113, 316] width 10 height 10
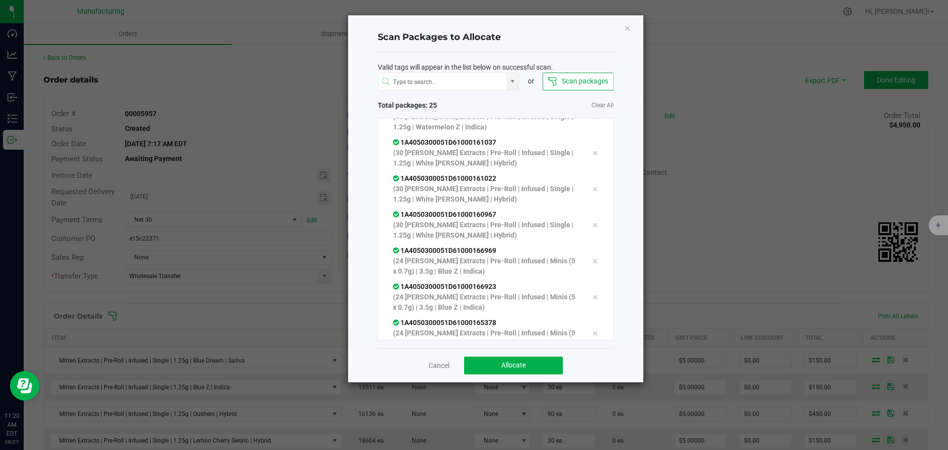
scroll to position [668, 0]
click at [513, 363] on span "Allocate" at bounding box center [513, 365] width 25 height 8
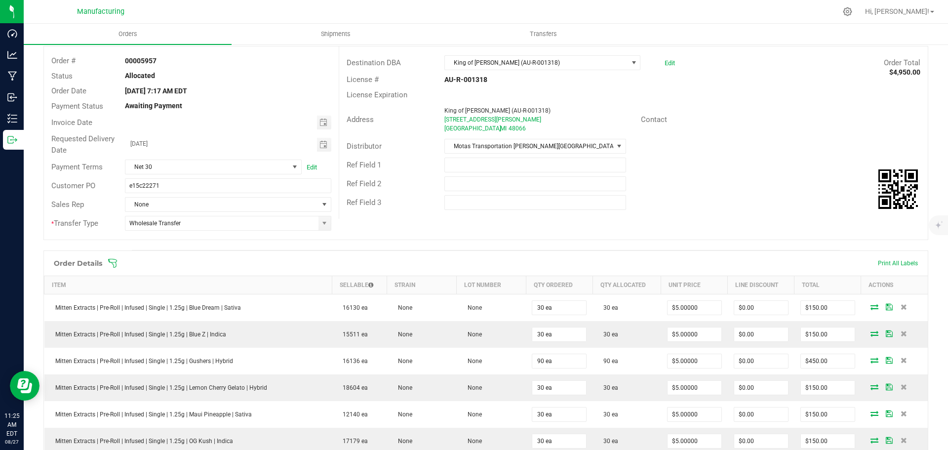
scroll to position [0, 0]
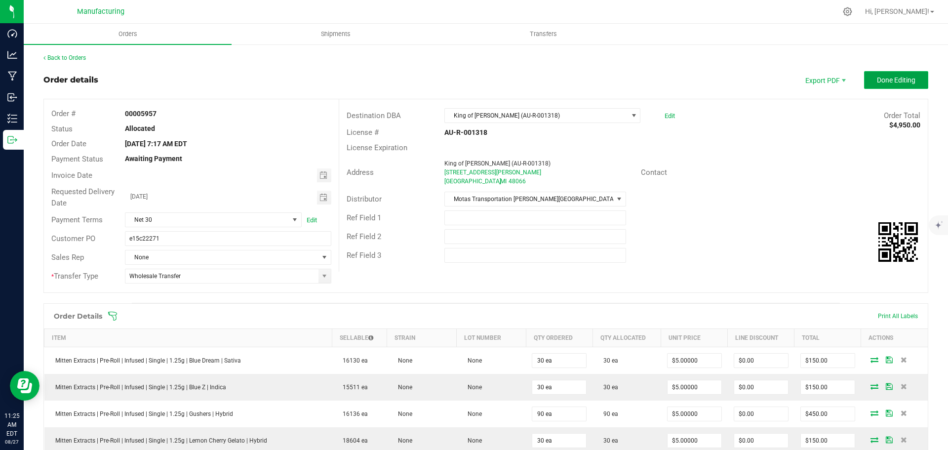
click at [877, 82] on span "Done Editing" at bounding box center [896, 80] width 39 height 8
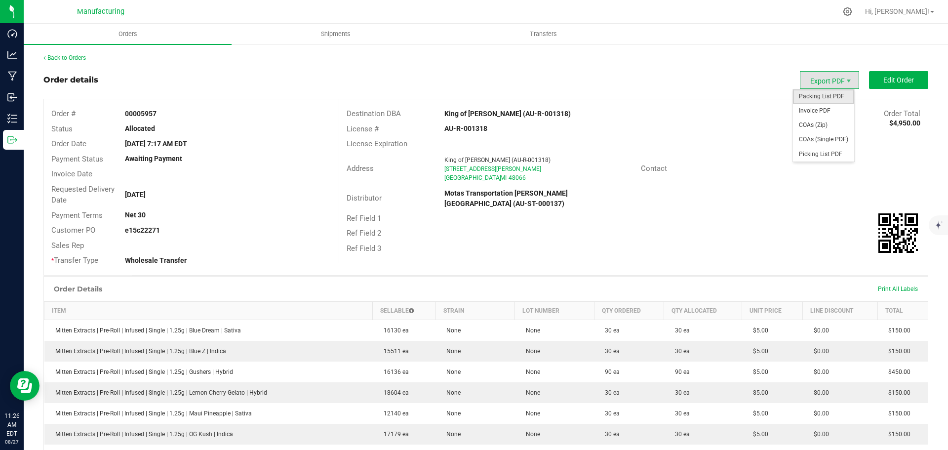
click at [825, 93] on span "Packing List PDF" at bounding box center [823, 96] width 61 height 14
click at [76, 57] on link "Back to Orders" at bounding box center [64, 57] width 42 height 7
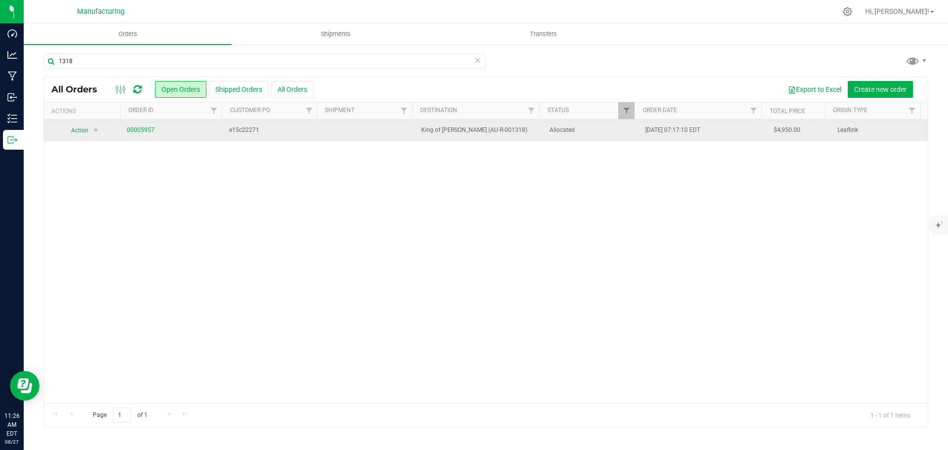
click at [604, 128] on span "Allocated" at bounding box center [592, 129] width 84 height 9
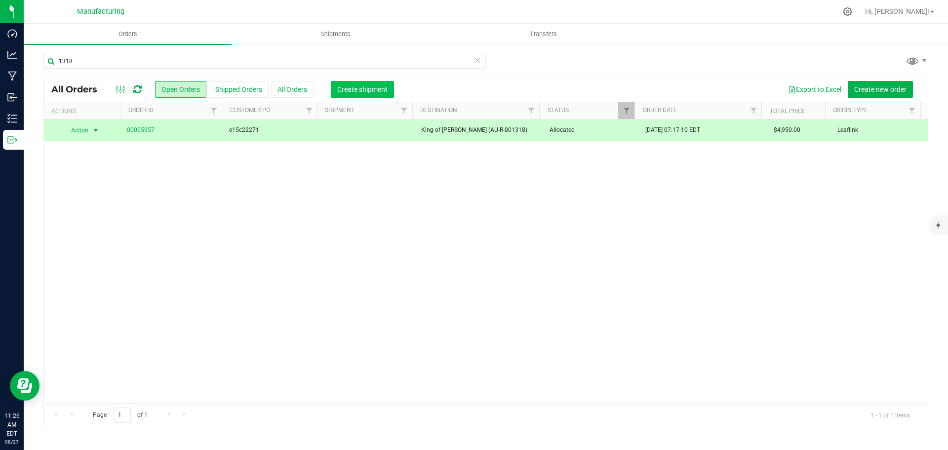
click at [374, 87] on span "Create shipment" at bounding box center [362, 89] width 50 height 8
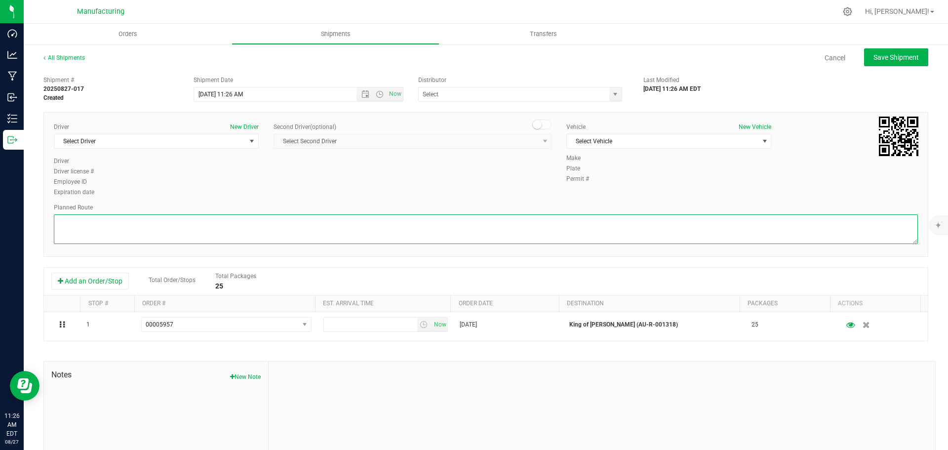
click at [556, 226] on textarea at bounding box center [486, 229] width 864 height 30
paste textarea "Mitten Distro Dimondale To Motas -- Head south 246 ft -- Turn right 325 ft -- T…"
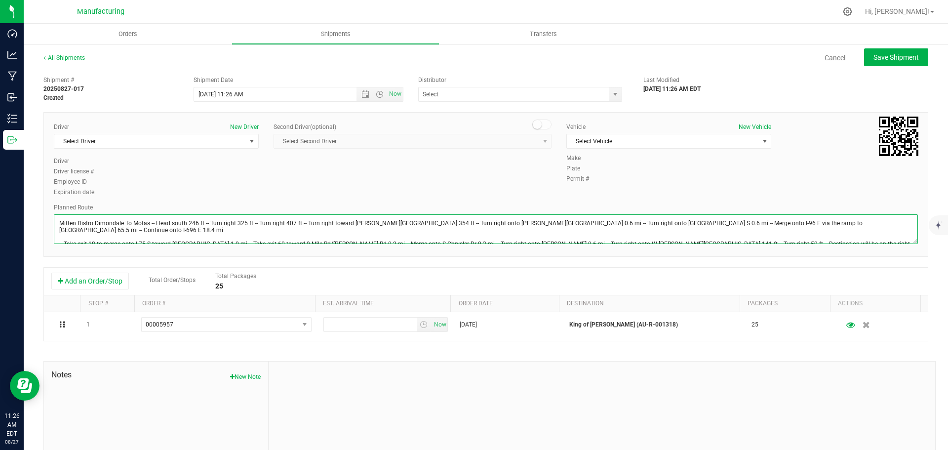
scroll to position [11, 0]
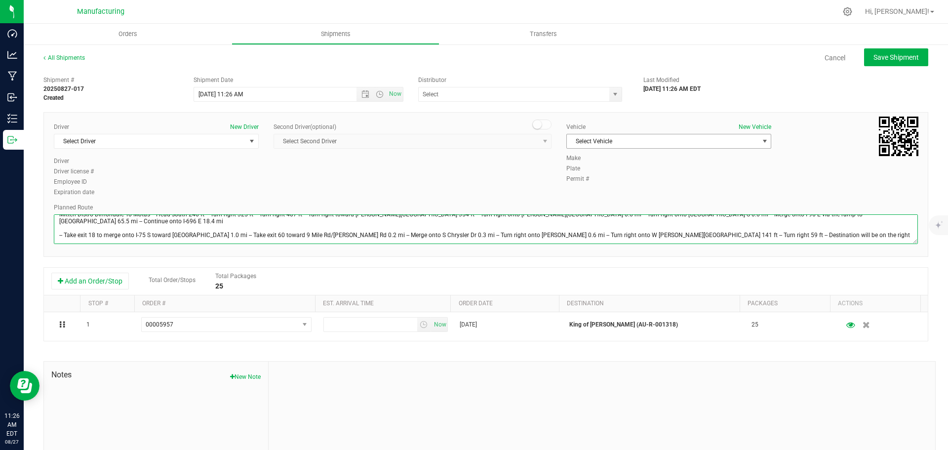
type textarea "Mitten Distro Dimondale To Motas -- Head south 246 ft -- Turn right 325 ft -- T…"
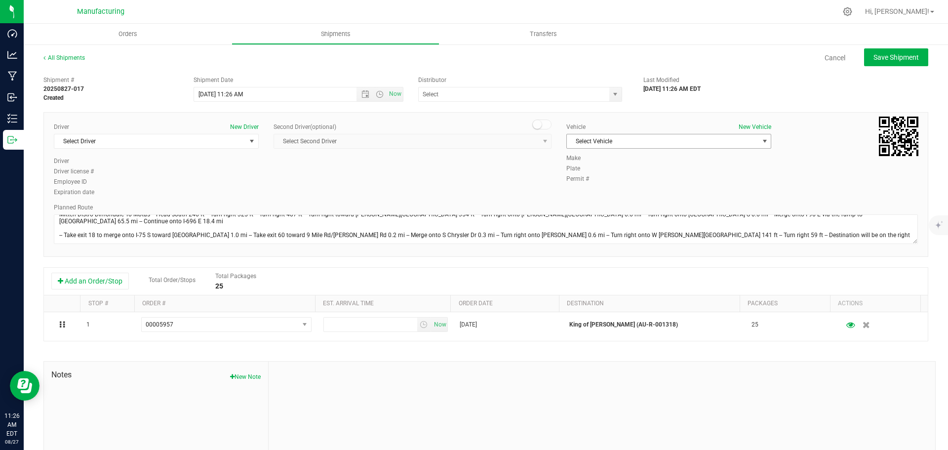
click at [601, 142] on span "Select Vehicle" at bounding box center [663, 141] width 192 height 14
click at [586, 187] on li "[MEDICAL_DATA]" at bounding box center [664, 187] width 202 height 15
click at [613, 91] on span "select" at bounding box center [615, 94] width 8 height 8
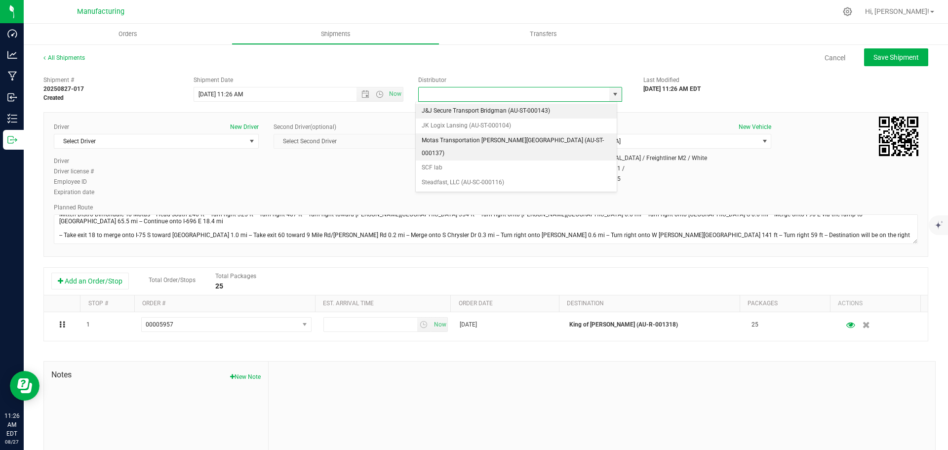
click at [436, 141] on li "Motas Transportation [PERSON_NAME][GEOGRAPHIC_DATA] (AU-ST-000137)" at bounding box center [516, 146] width 201 height 27
type input "Motas Transportation [PERSON_NAME][GEOGRAPHIC_DATA] (AU-ST-000137)"
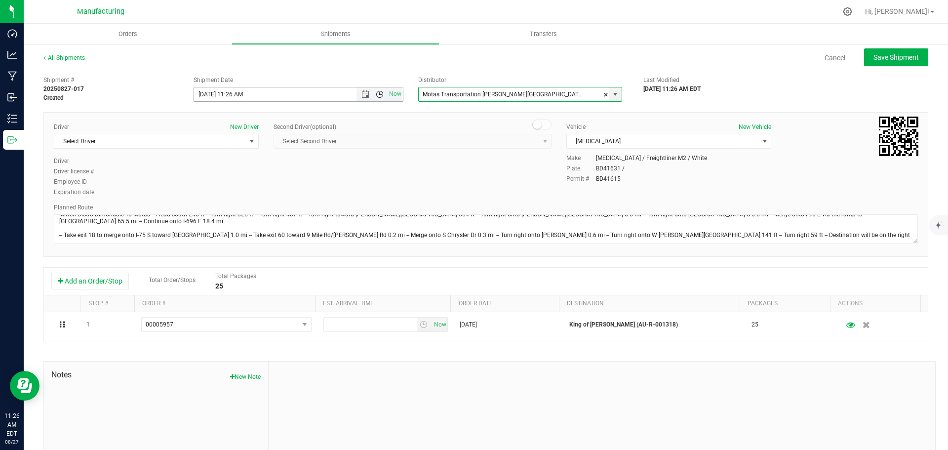
click at [376, 98] on span "Open the time view" at bounding box center [380, 94] width 8 height 8
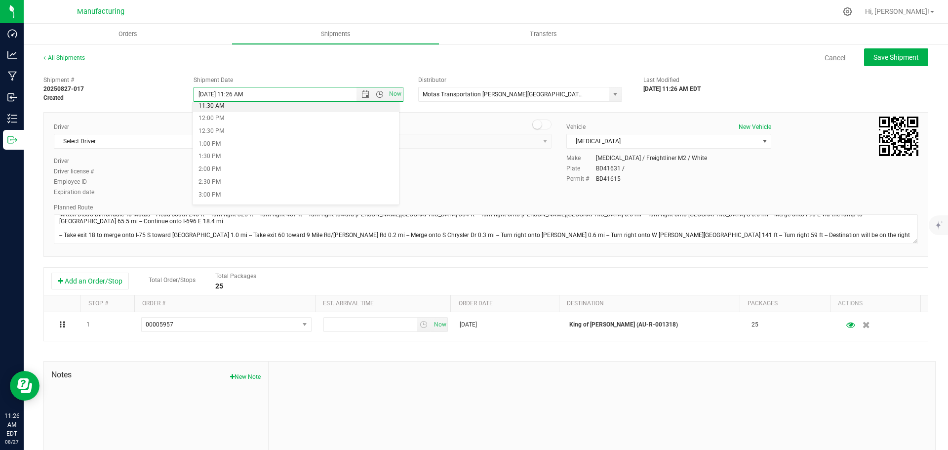
click at [224, 107] on li "11:30 AM" at bounding box center [296, 106] width 206 height 13
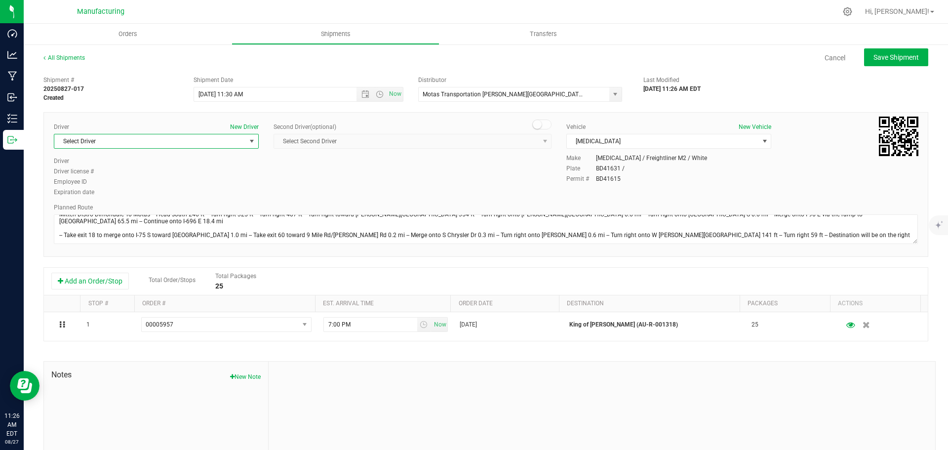
click at [253, 141] on span "select" at bounding box center [252, 141] width 8 height 8
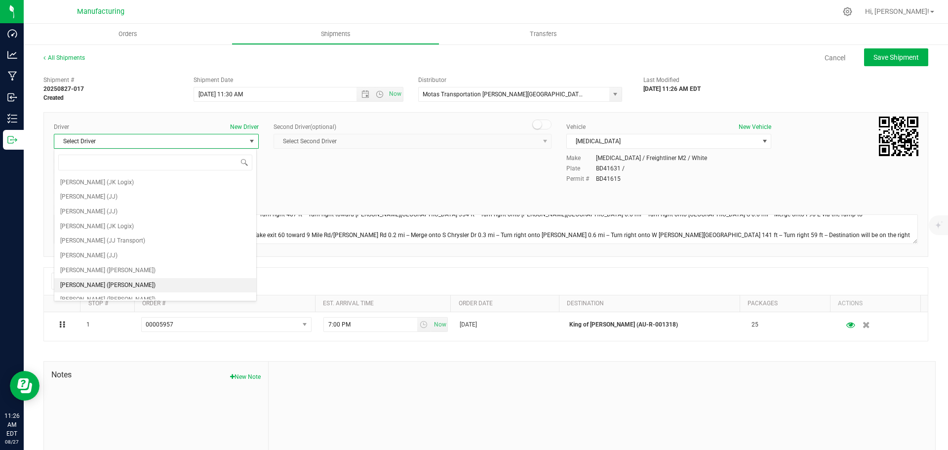
click at [112, 282] on span "[PERSON_NAME] ([PERSON_NAME])" at bounding box center [107, 285] width 95 height 13
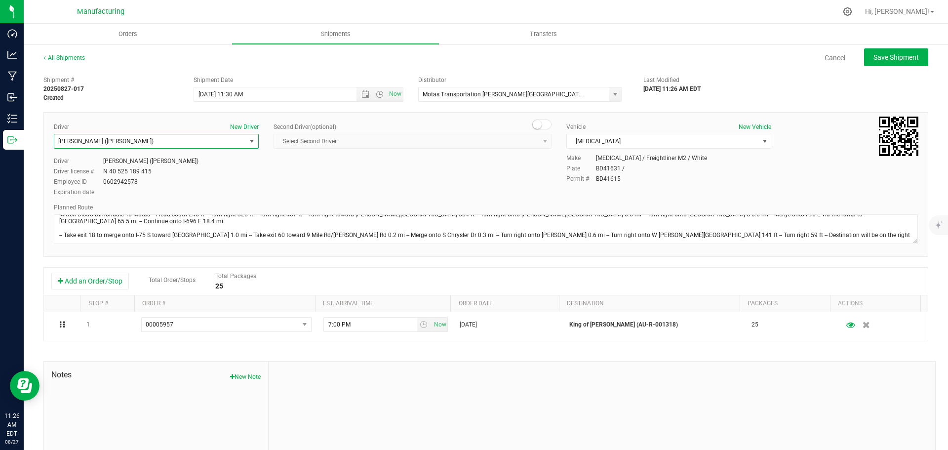
click at [393, 175] on div "Driver New Driver [PERSON_NAME] ([PERSON_NAME]) Select Driver [PERSON_NAME] (JK…" at bounding box center [485, 160] width 879 height 76
click at [895, 58] on span "Save Shipment" at bounding box center [895, 57] width 45 height 8
type input "[DATE] 3:30 PM"
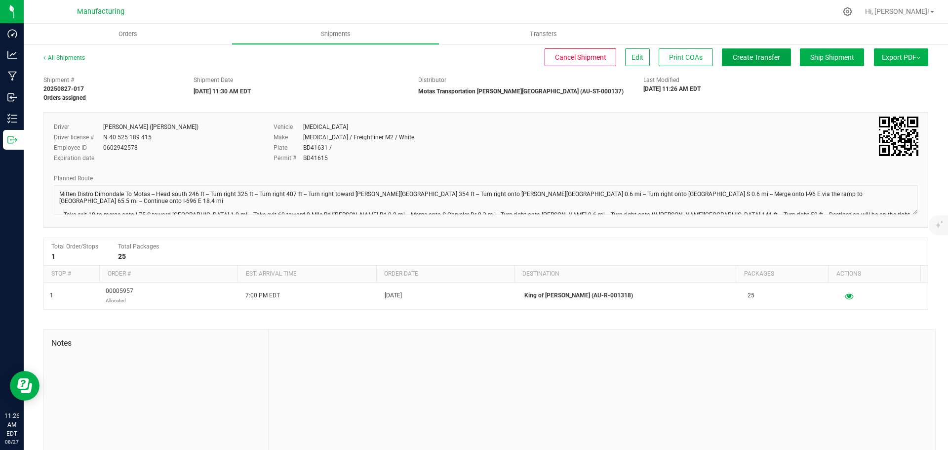
click at [722, 55] on button "Create Transfer" at bounding box center [756, 57] width 69 height 18
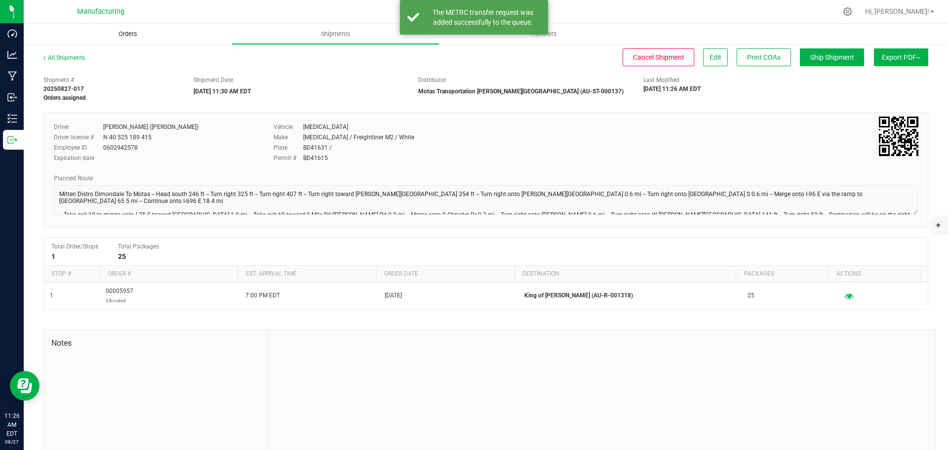
click at [119, 33] on span "Orders" at bounding box center [127, 34] width 45 height 9
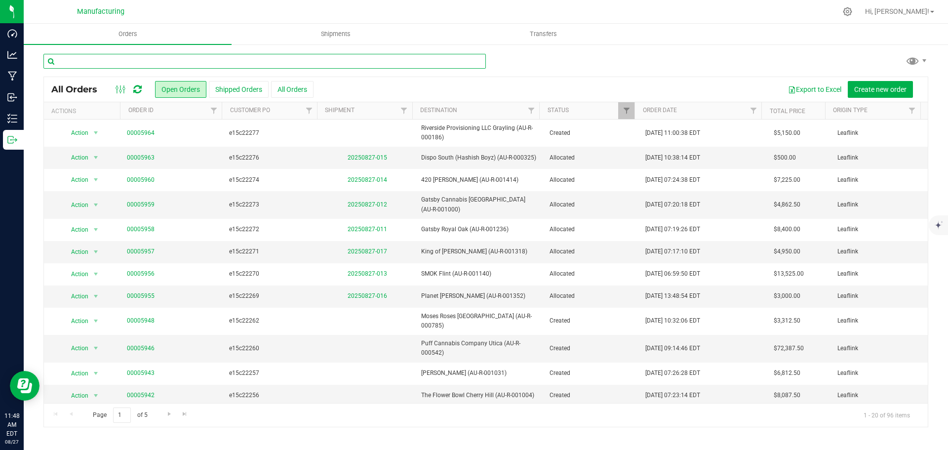
click at [117, 63] on input "text" at bounding box center [264, 61] width 442 height 15
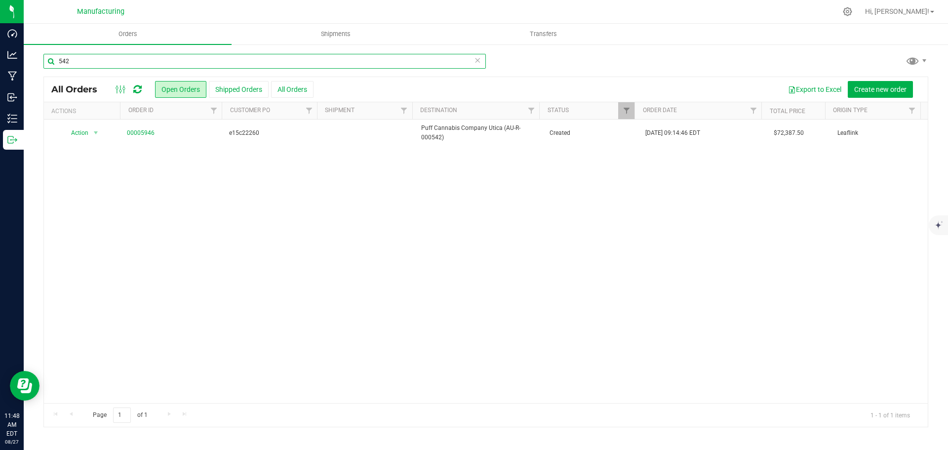
type input "542"
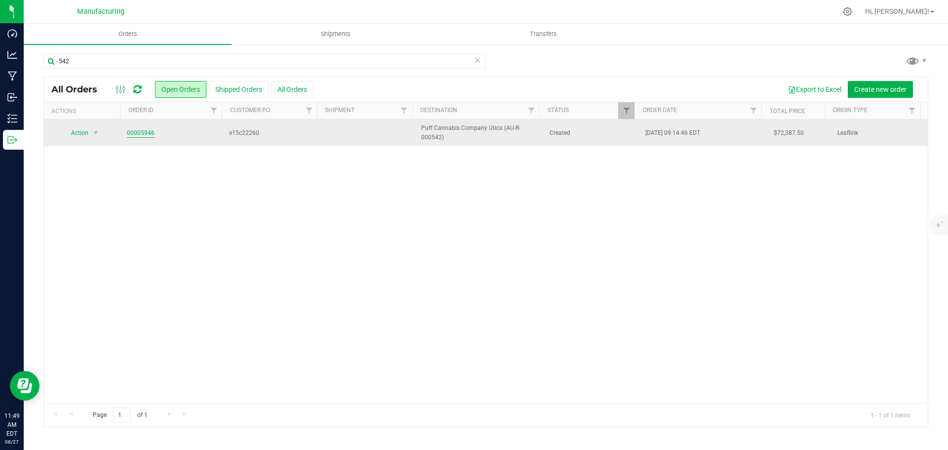
click at [128, 132] on link "00005946" at bounding box center [141, 132] width 28 height 9
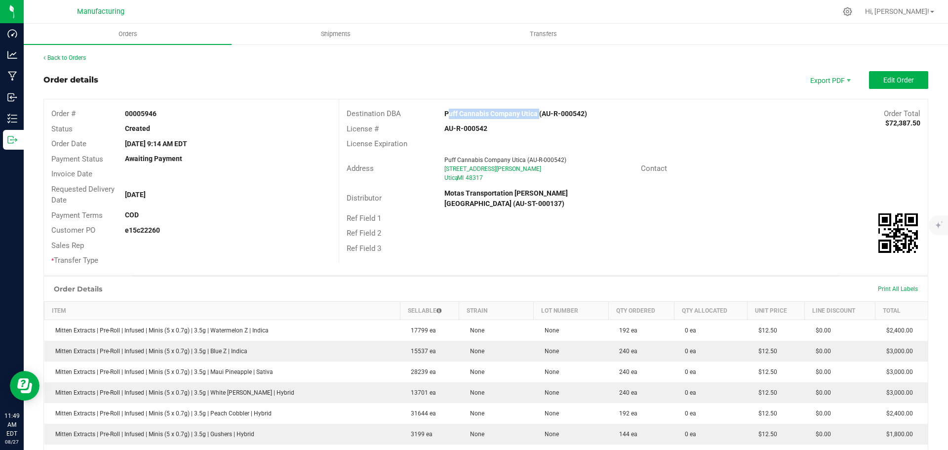
drag, startPoint x: 450, startPoint y: 115, endPoint x: 533, endPoint y: 111, distance: 83.5
click at [533, 111] on div "Puff Cannabis Company Utica (AU-R-000542)" at bounding box center [559, 114] width 245 height 10
copy strong "Puff Cannabis Company Utica"
drag, startPoint x: 746, startPoint y: 160, endPoint x: 754, endPoint y: 144, distance: 18.8
click at [746, 160] on div "Address Puff Cannabis Company Utica (AU-R-000542) [STREET_ADDRESS][PERSON_NAME]…" at bounding box center [633, 169] width 589 height 35
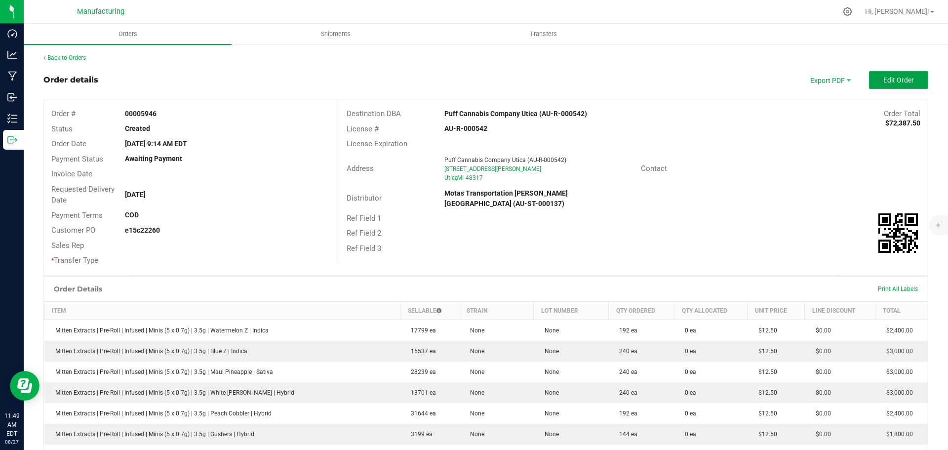
click at [902, 82] on span "Edit Order" at bounding box center [898, 80] width 31 height 8
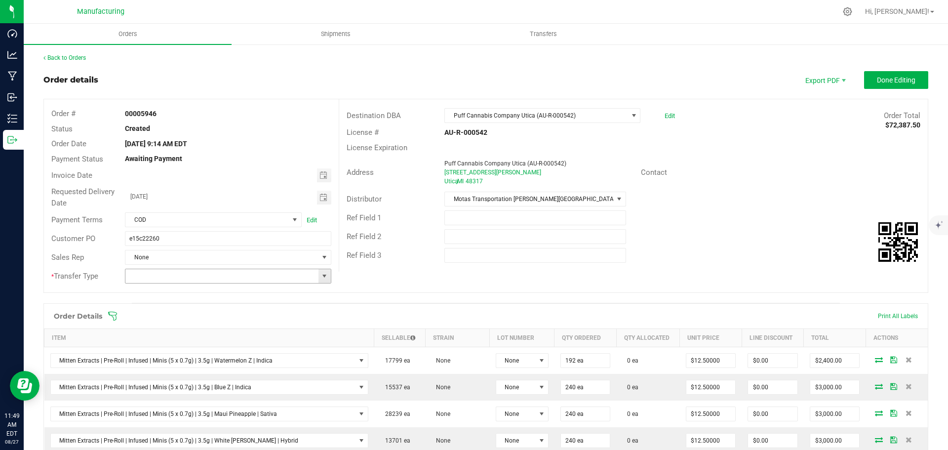
click at [321, 276] on span at bounding box center [324, 276] width 8 height 8
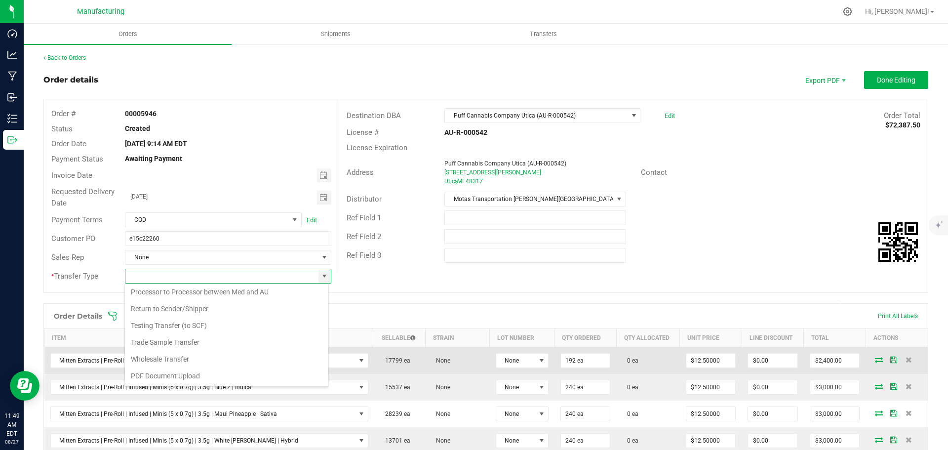
click at [168, 359] on li "Wholesale Transfer" at bounding box center [226, 359] width 203 height 17
type input "Wholesale Transfer"
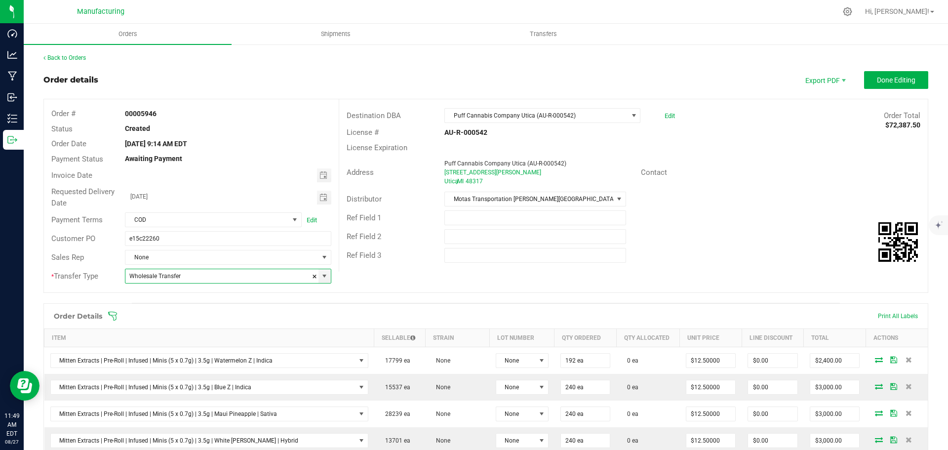
click at [116, 317] on icon at bounding box center [112, 316] width 9 height 9
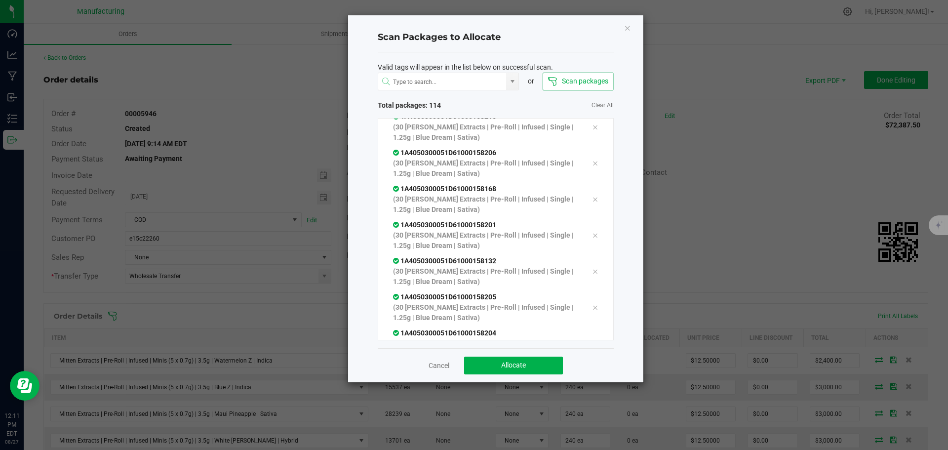
scroll to position [3897, 0]
click at [476, 100] on span "Total packages: 114" at bounding box center [437, 105] width 118 height 10
click at [507, 361] on span "Allocate" at bounding box center [513, 365] width 25 height 8
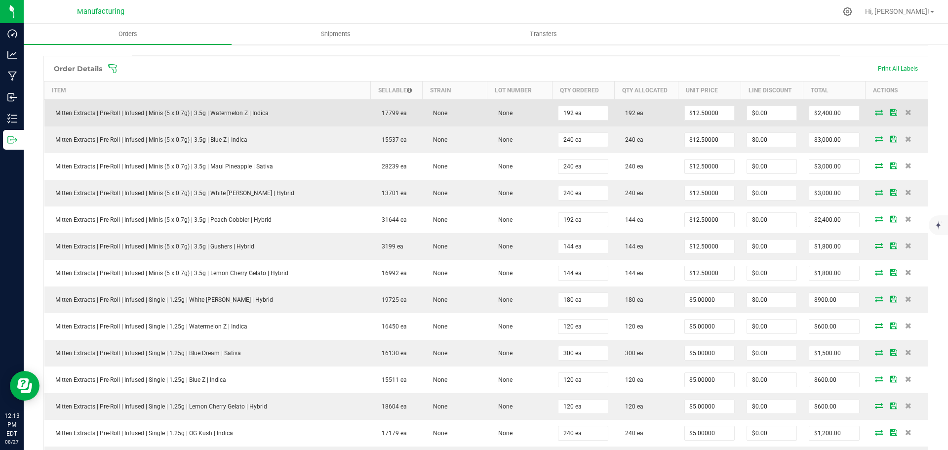
scroll to position [247, 0]
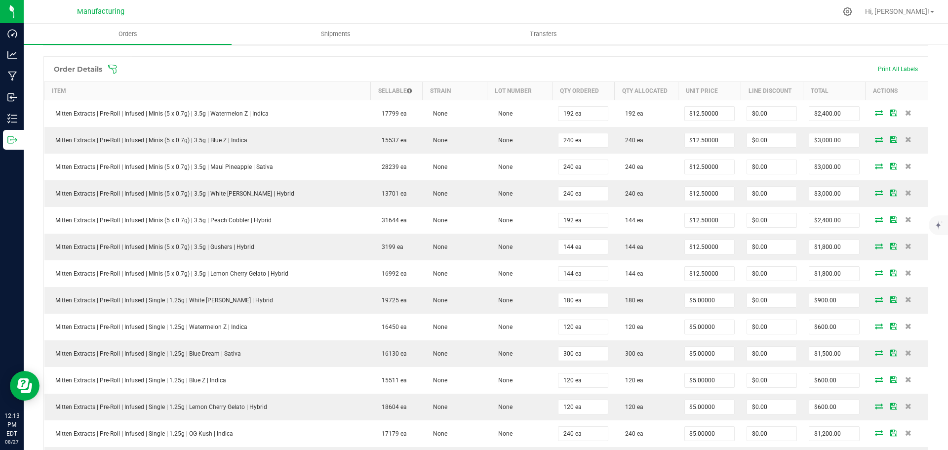
click at [115, 66] on icon at bounding box center [113, 69] width 10 height 10
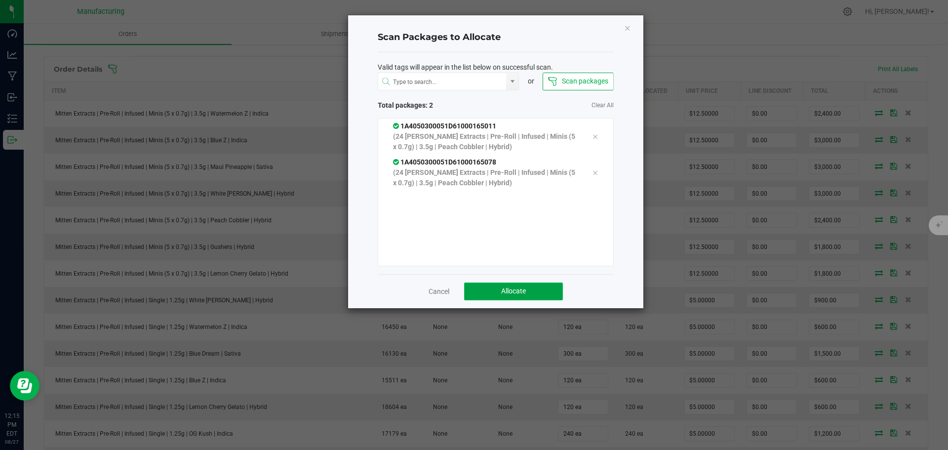
click at [522, 293] on span "Allocate" at bounding box center [513, 291] width 25 height 8
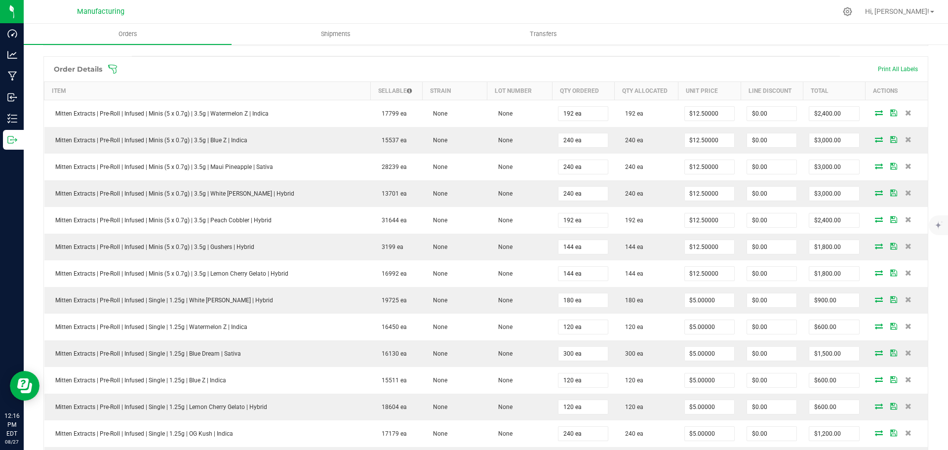
click at [114, 66] on icon at bounding box center [113, 69] width 10 height 10
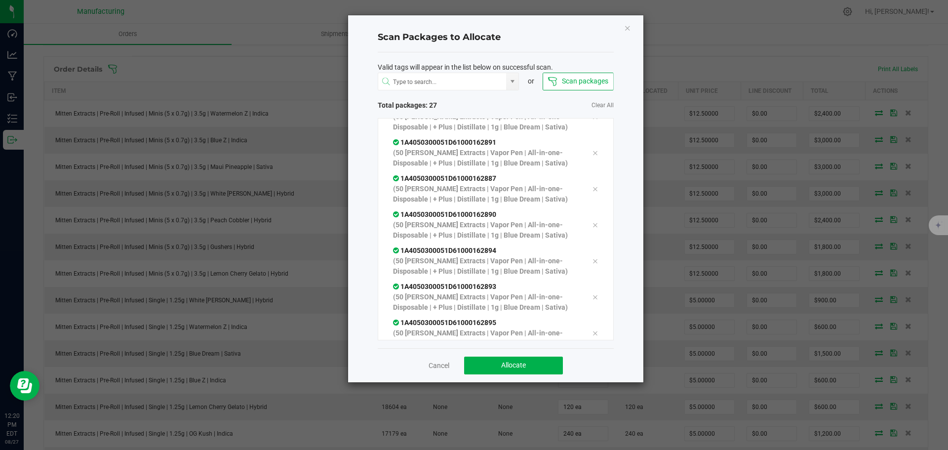
scroll to position [782, 0]
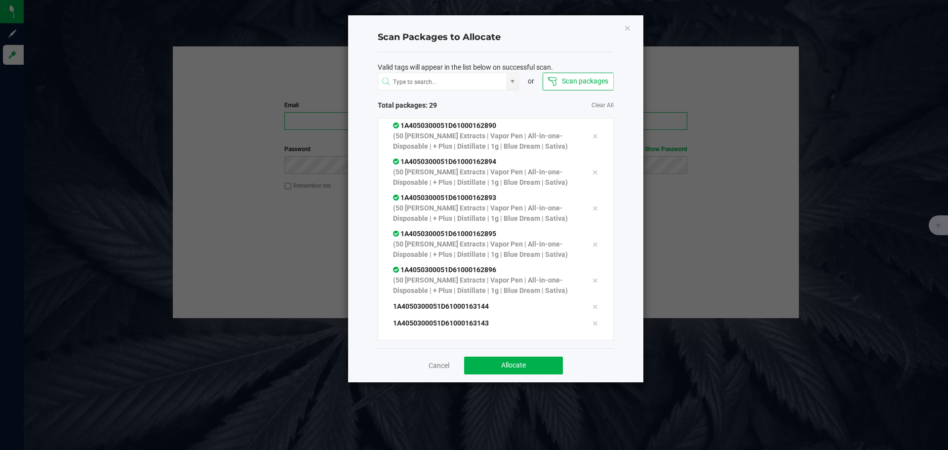
type input "[PERSON_NAME][EMAIL_ADDRESS][DOMAIN_NAME]"
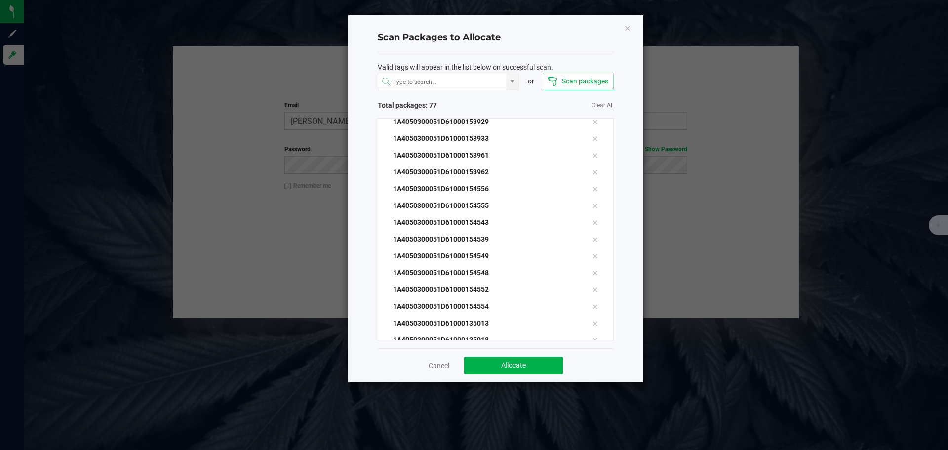
scroll to position [1641, 0]
click at [510, 107] on span "Clear All" at bounding box center [555, 105] width 118 height 10
click at [526, 366] on span "Allocate" at bounding box center [513, 365] width 25 height 8
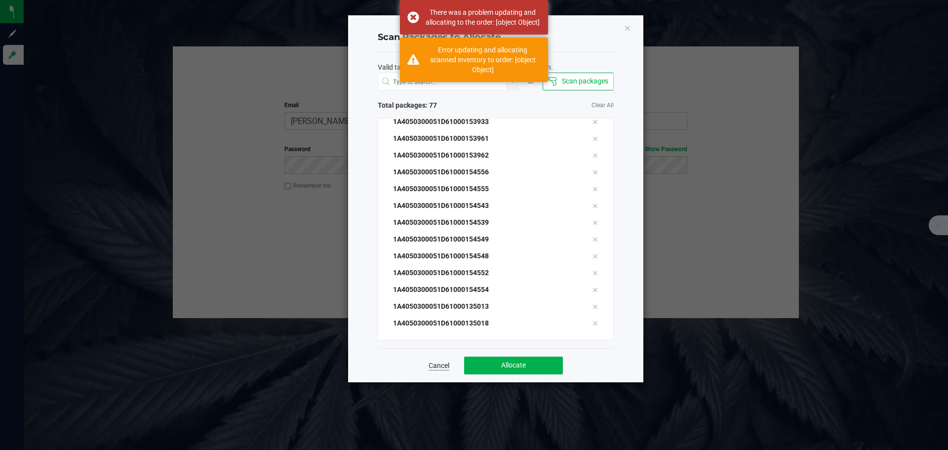
click at [448, 365] on link "Cancel" at bounding box center [439, 365] width 21 height 10
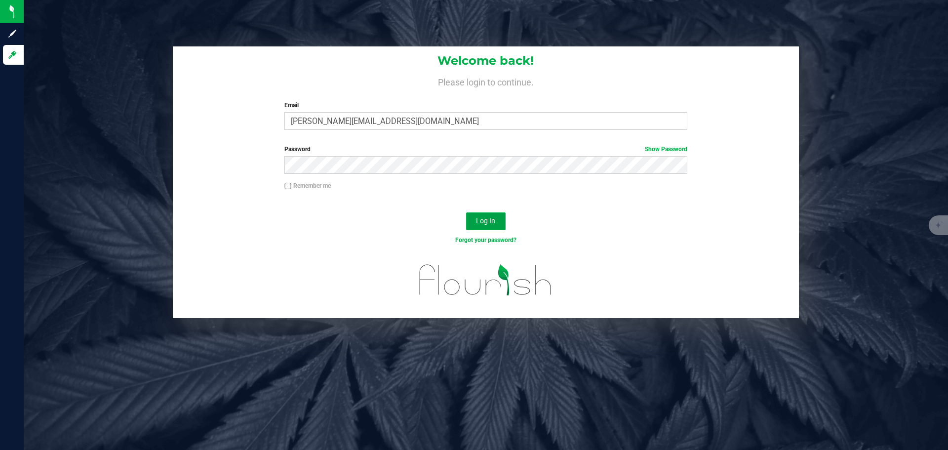
click at [475, 227] on button "Log In" at bounding box center [485, 221] width 39 height 18
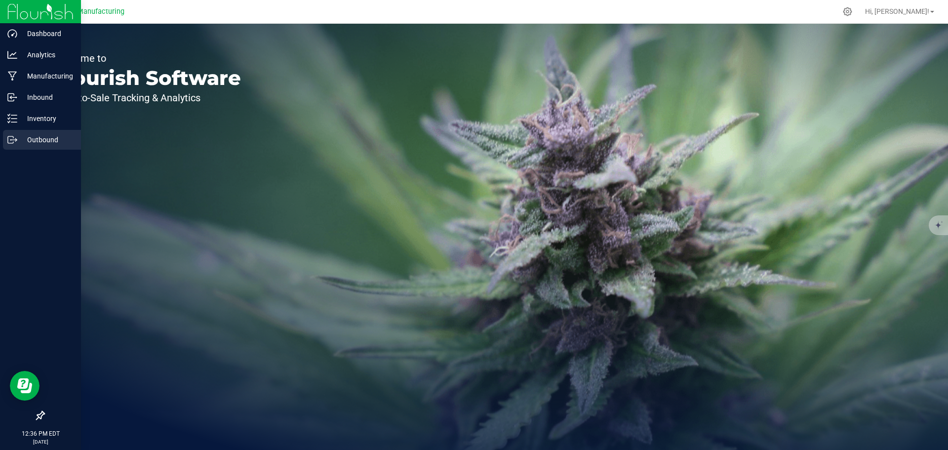
click at [45, 140] on p "Outbound" at bounding box center [46, 140] width 59 height 12
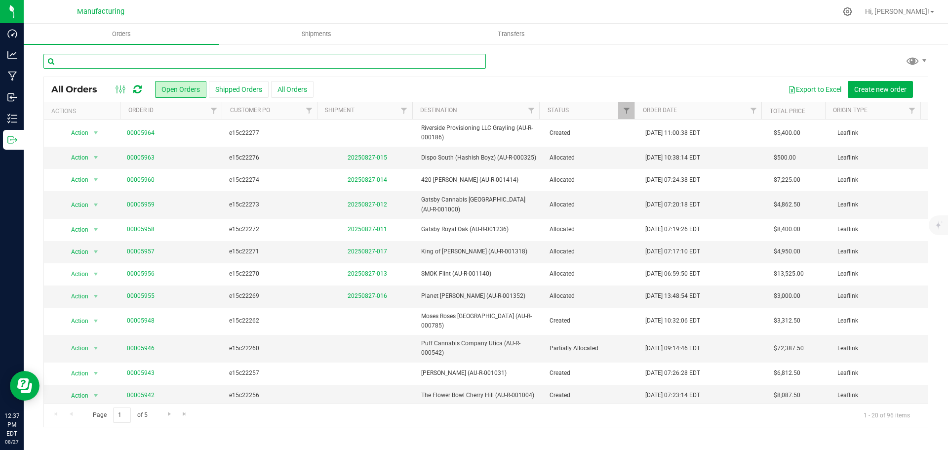
click at [138, 63] on input "text" at bounding box center [264, 61] width 442 height 15
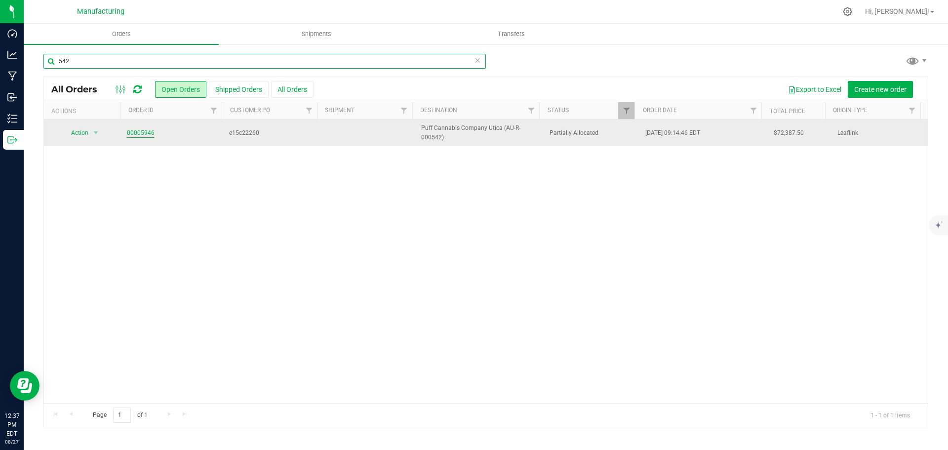
type input "542"
click at [132, 131] on link "00005946" at bounding box center [141, 132] width 28 height 9
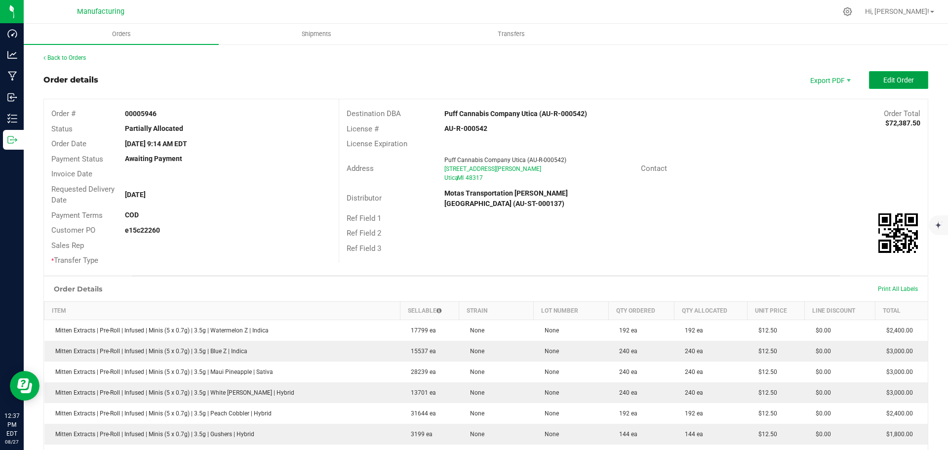
click at [883, 80] on span "Edit Order" at bounding box center [898, 80] width 31 height 8
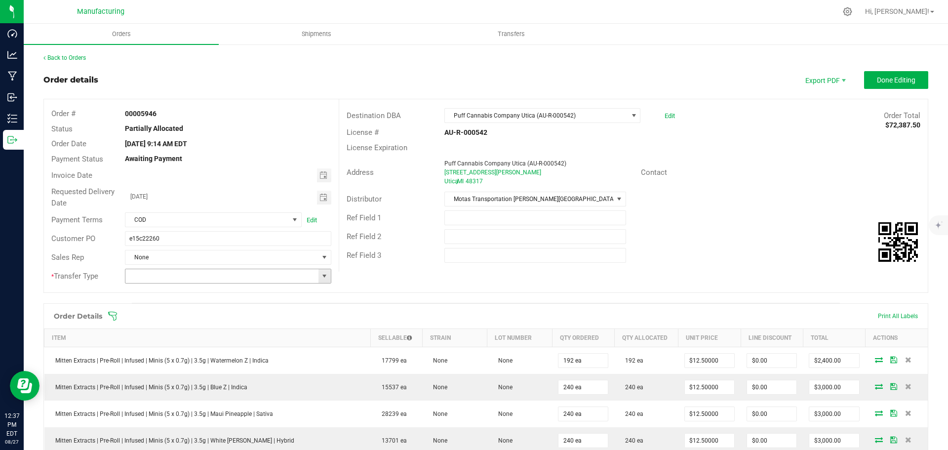
click at [321, 274] on span at bounding box center [324, 276] width 8 height 8
click at [168, 354] on li "Wholesale Transfer" at bounding box center [226, 359] width 203 height 17
type input "Wholesale Transfer"
click at [113, 314] on icon at bounding box center [113, 316] width 10 height 10
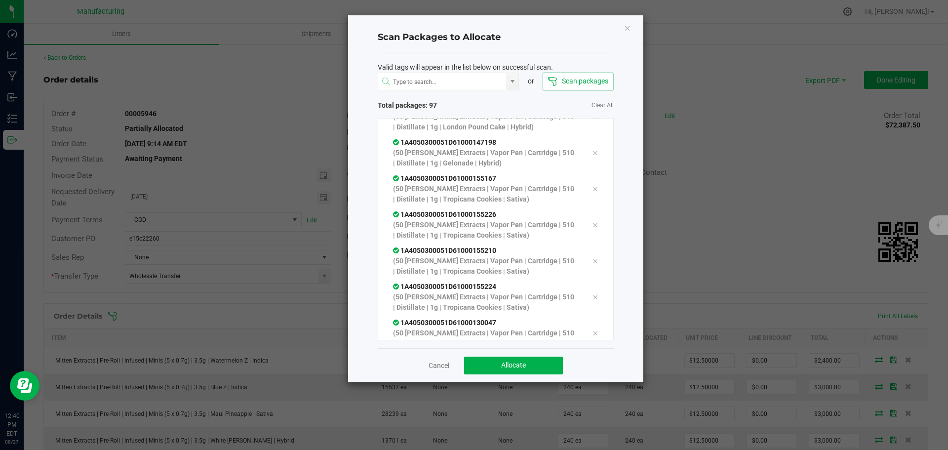
scroll to position [3305, 0]
drag, startPoint x: 545, startPoint y: 364, endPoint x: 539, endPoint y: 359, distance: 7.7
click at [545, 364] on button "Allocate" at bounding box center [513, 365] width 99 height 18
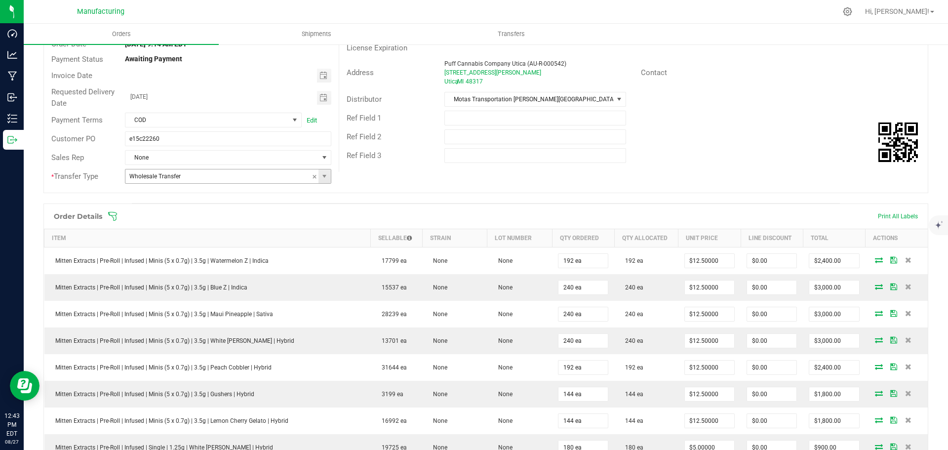
scroll to position [0, 0]
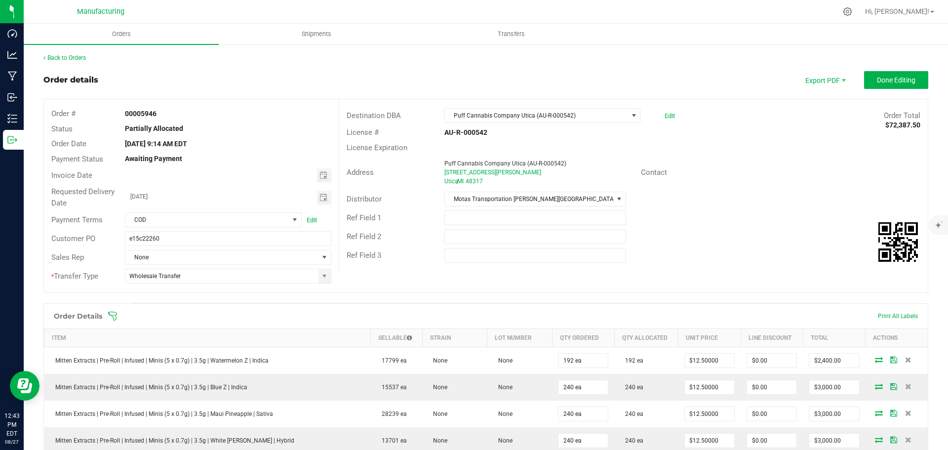
click at [115, 314] on icon at bounding box center [113, 316] width 10 height 10
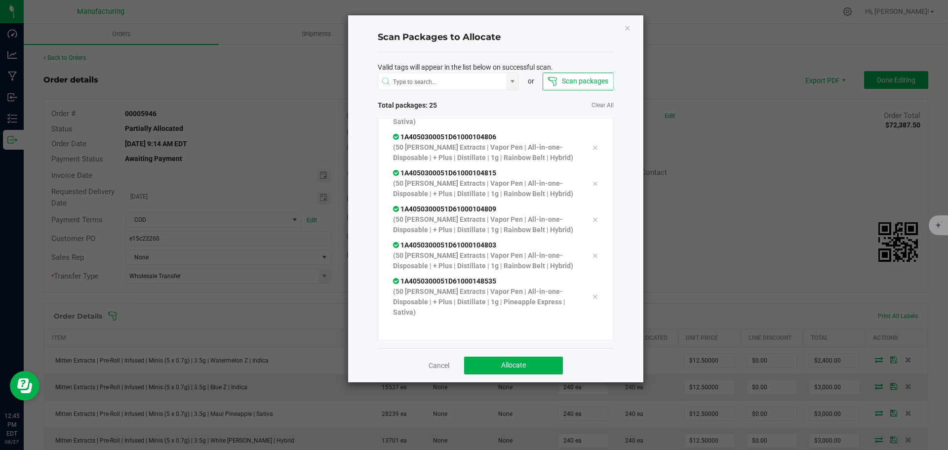
scroll to position [902, 0]
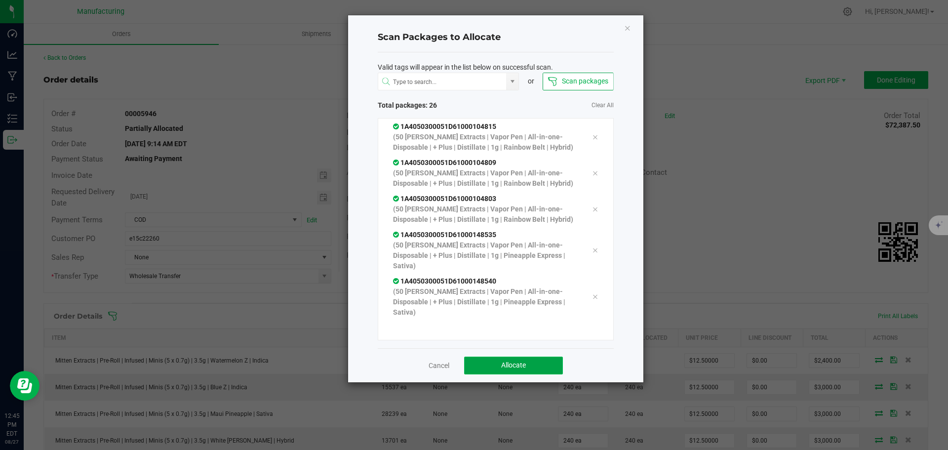
click at [522, 360] on button "Allocate" at bounding box center [513, 365] width 99 height 18
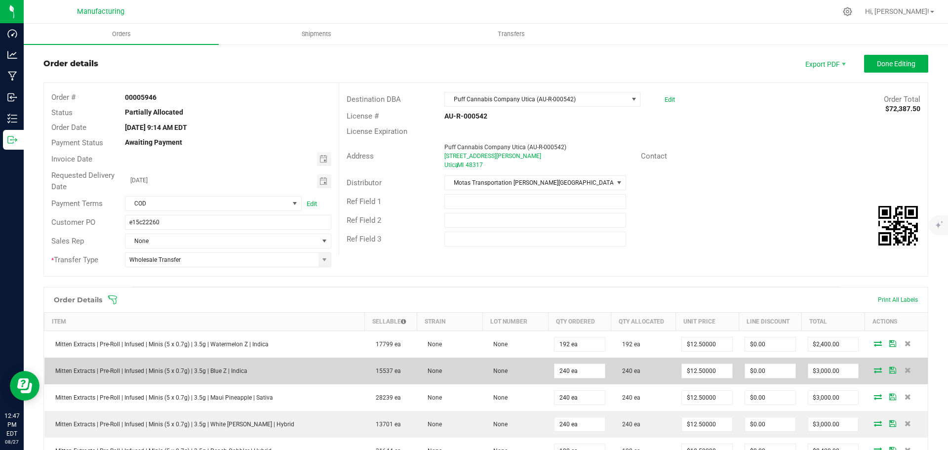
scroll to position [0, 0]
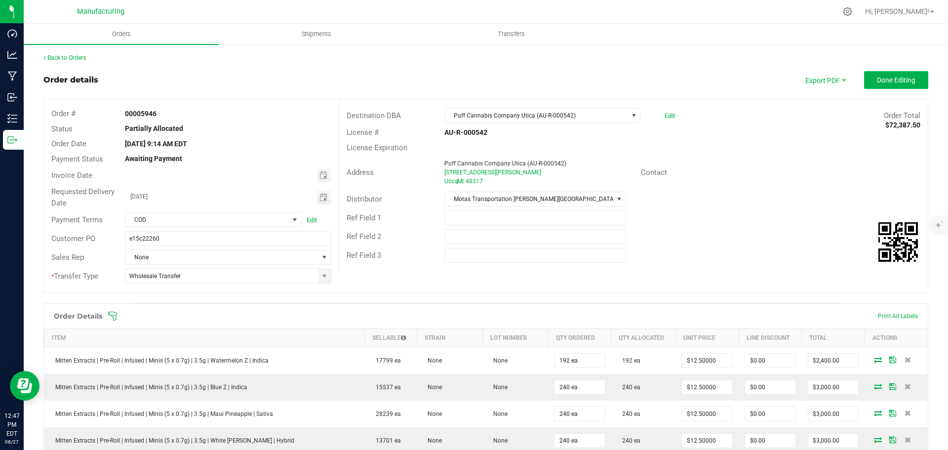
click at [113, 314] on icon at bounding box center [113, 316] width 10 height 10
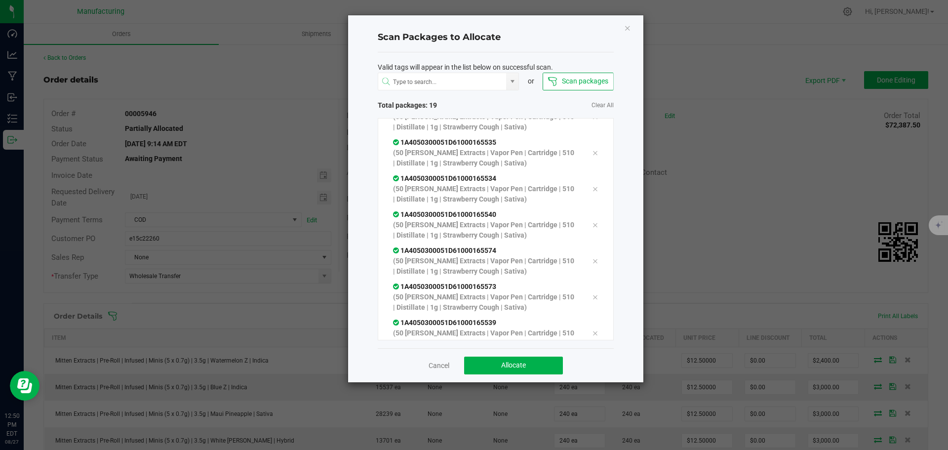
scroll to position [488, 0]
click at [528, 361] on button "Allocate" at bounding box center [513, 365] width 99 height 18
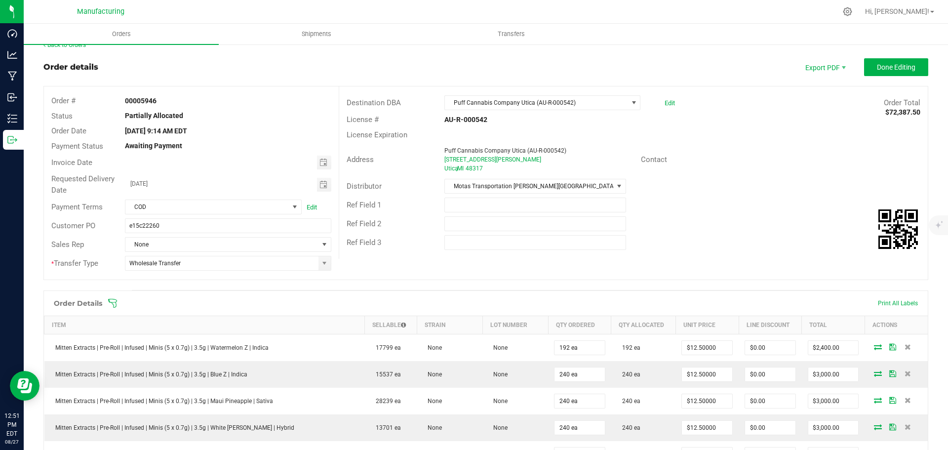
scroll to position [0, 0]
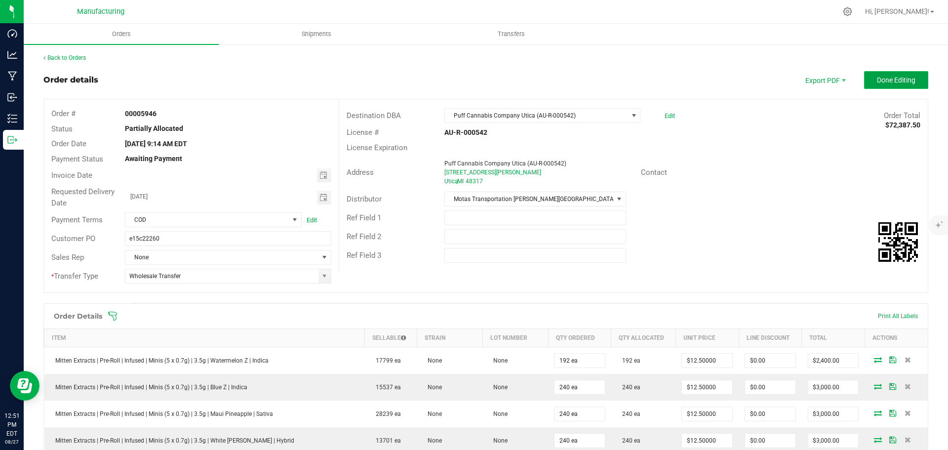
click at [901, 81] on span "Done Editing" at bounding box center [896, 80] width 39 height 8
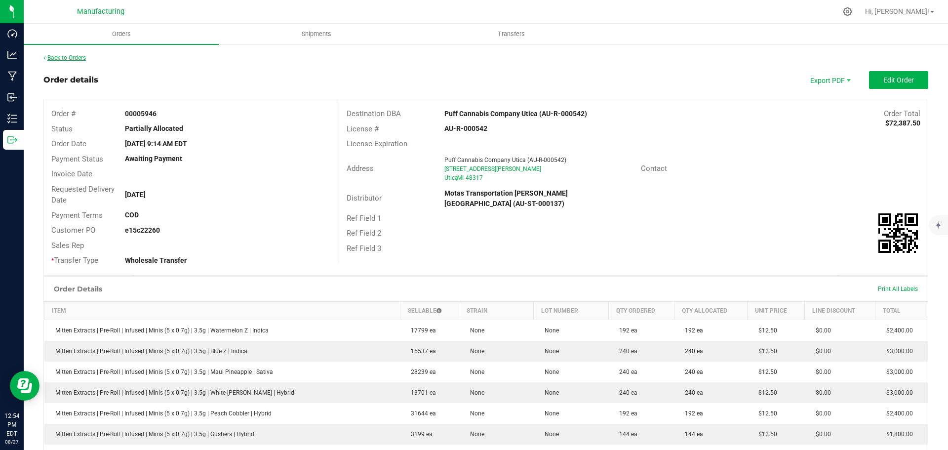
click at [79, 59] on link "Back to Orders" at bounding box center [64, 57] width 42 height 7
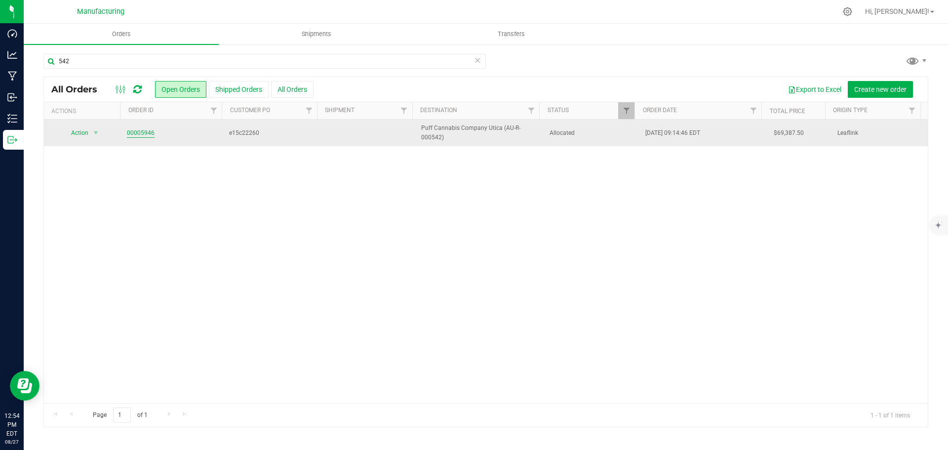
click at [138, 133] on link "00005946" at bounding box center [141, 132] width 28 height 9
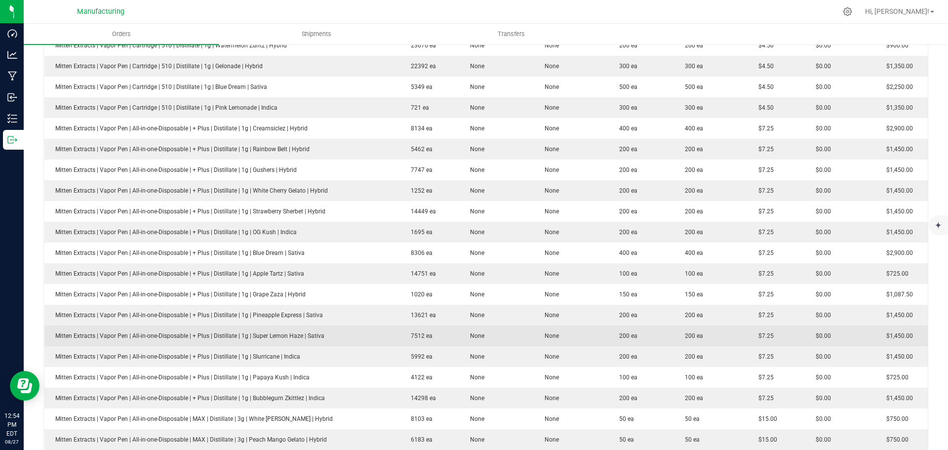
scroll to position [904, 0]
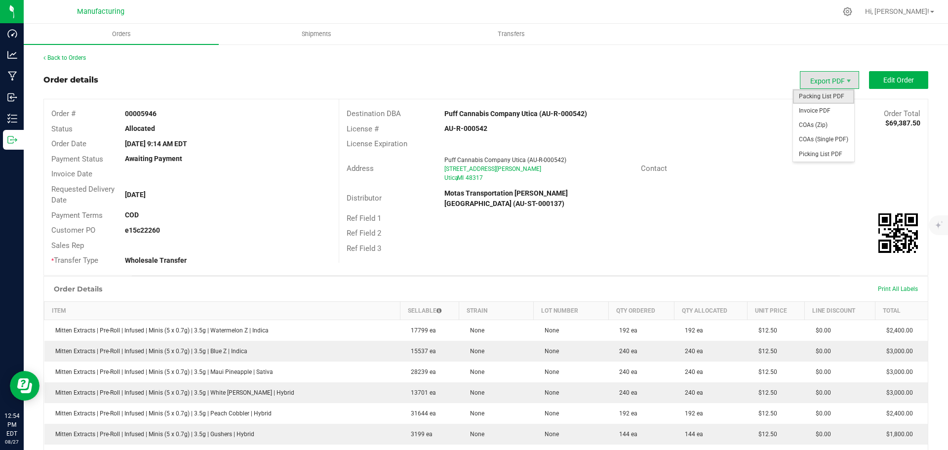
click at [813, 101] on span "Packing List PDF" at bounding box center [823, 96] width 61 height 14
click at [61, 58] on link "Back to Orders" at bounding box center [64, 57] width 42 height 7
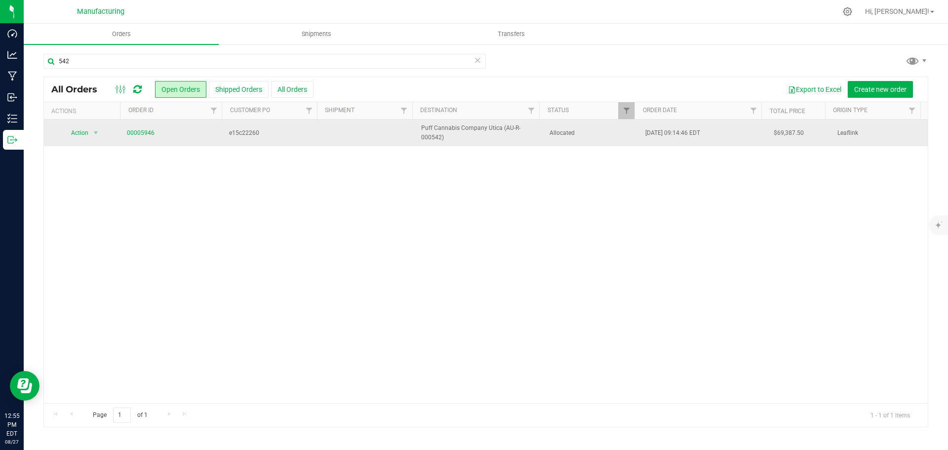
click at [596, 131] on span "Allocated" at bounding box center [592, 132] width 84 height 9
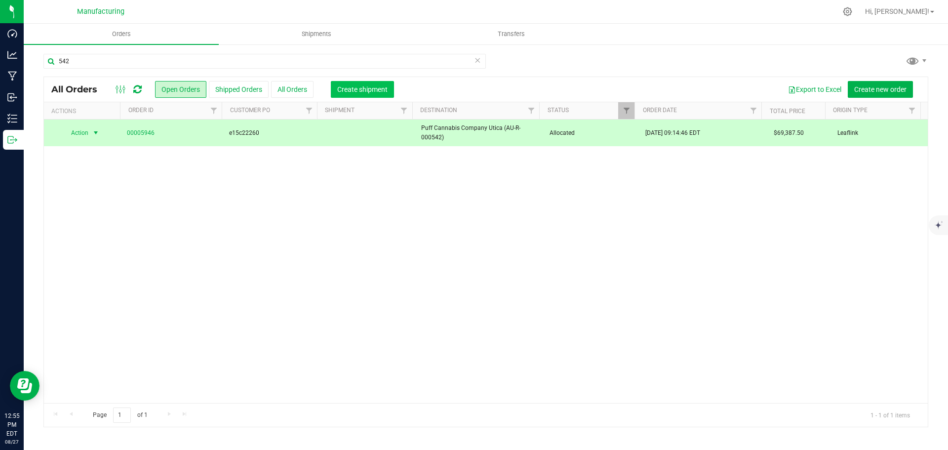
click at [346, 87] on span "Create shipment" at bounding box center [362, 89] width 50 height 8
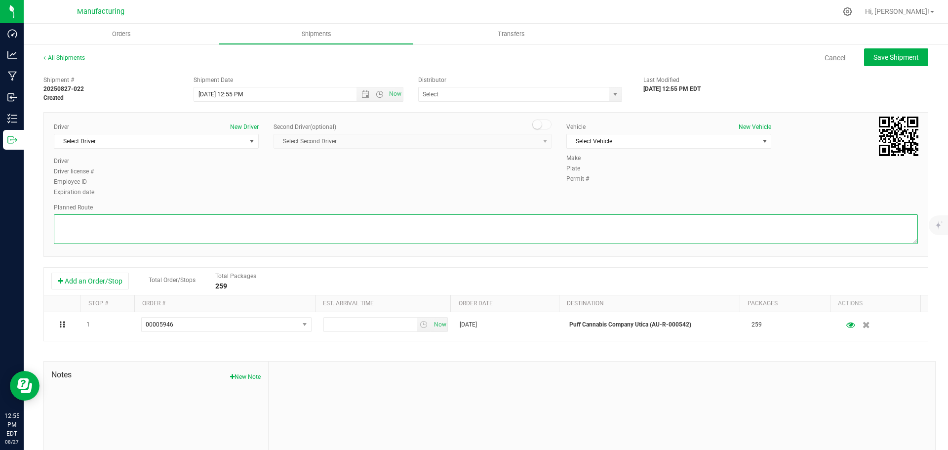
click at [544, 226] on textarea at bounding box center [486, 229] width 864 height 30
paste textarea "Mitten Distro Dimondale To Motas -- Head south 246 ft -- Turn right 325 ft -- T…"
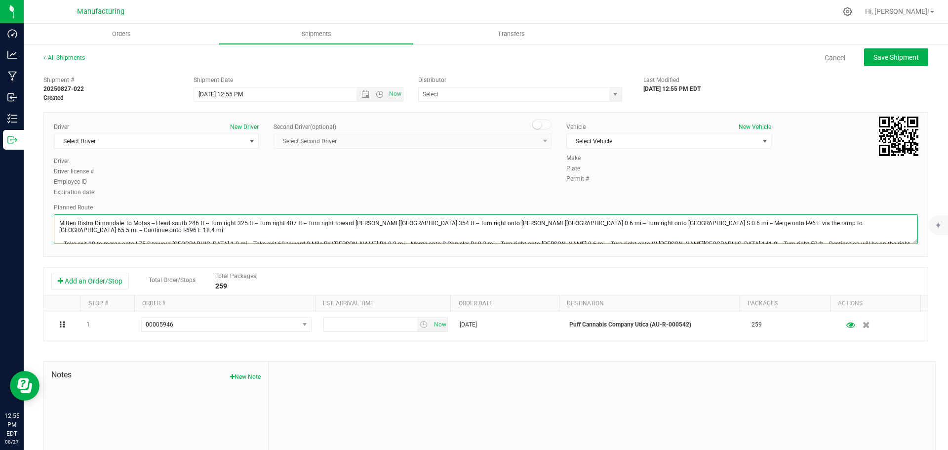
scroll to position [11, 0]
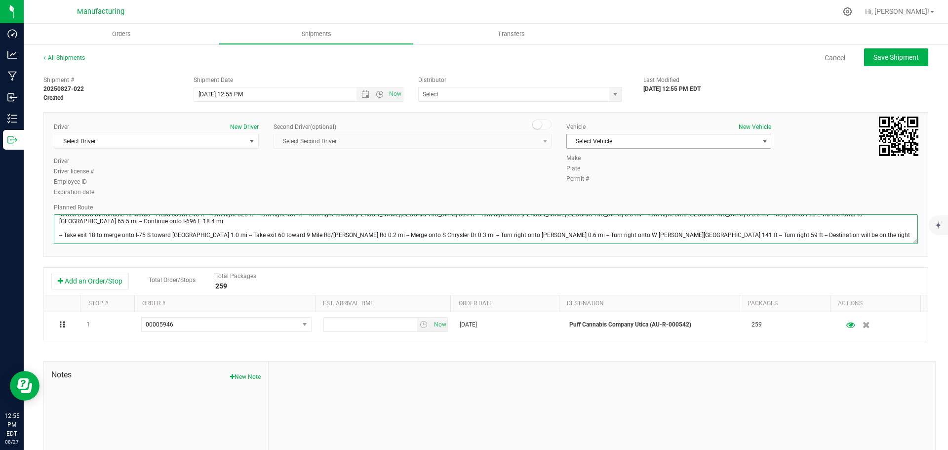
type textarea "Mitten Distro Dimondale To Motas -- Head south 246 ft -- Turn right 325 ft -- T…"
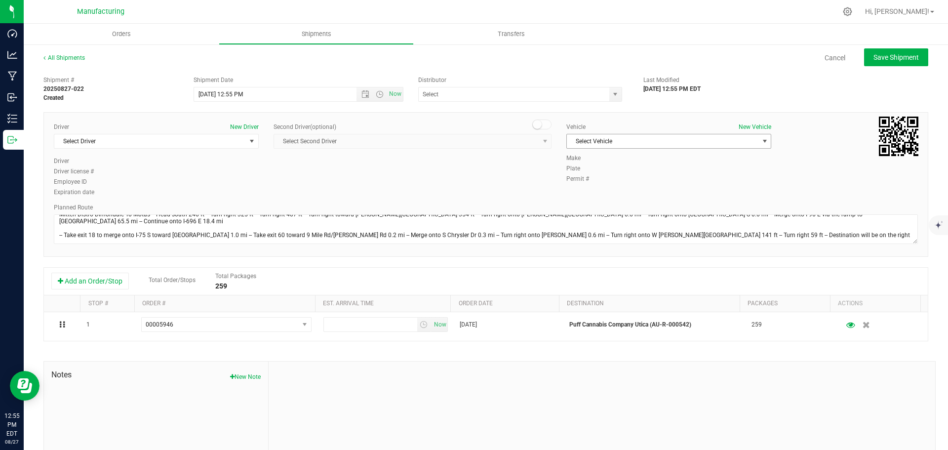
click at [761, 141] on span "select" at bounding box center [765, 141] width 8 height 8
click at [585, 180] on li "[MEDICAL_DATA]" at bounding box center [664, 187] width 202 height 15
click at [611, 96] on span "select" at bounding box center [615, 94] width 8 height 8
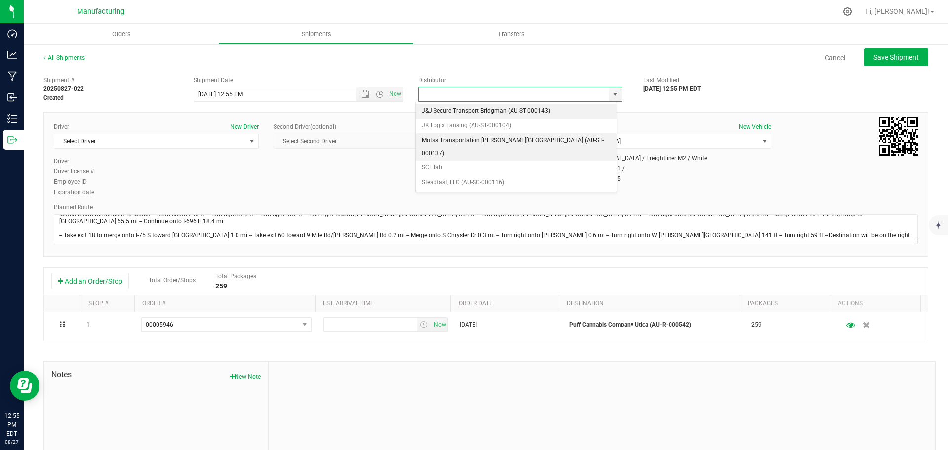
click at [452, 141] on li "Motas Transportation [PERSON_NAME][GEOGRAPHIC_DATA] (AU-ST-000137)" at bounding box center [516, 146] width 201 height 27
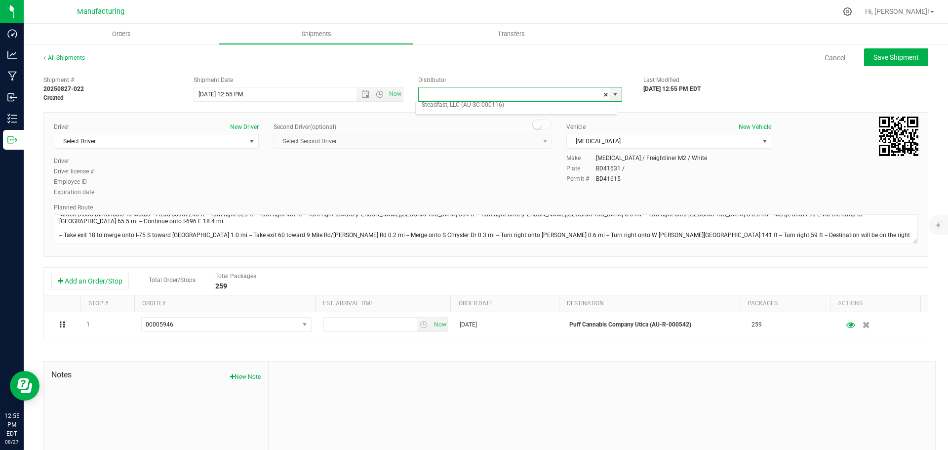
type input "Motas Transportation [PERSON_NAME][GEOGRAPHIC_DATA] (AU-ST-000137)"
click at [363, 96] on span "Open the date view" at bounding box center [365, 94] width 8 height 8
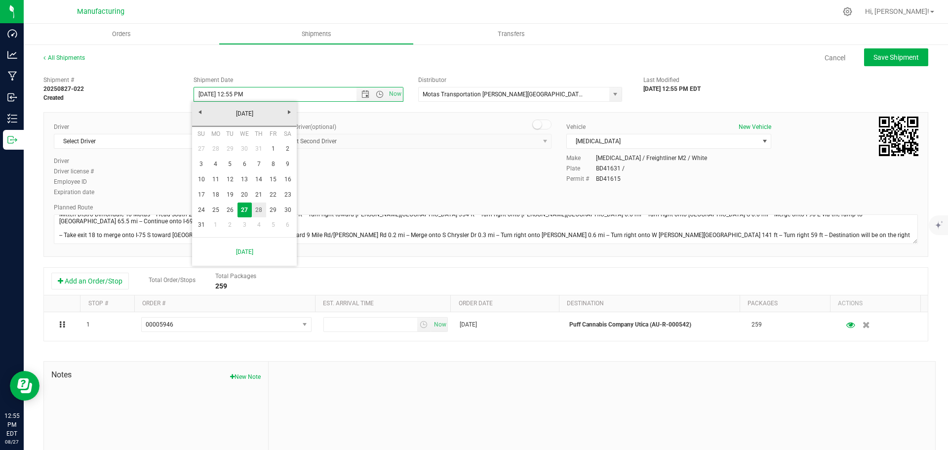
click at [263, 211] on link "28" at bounding box center [259, 209] width 14 height 15
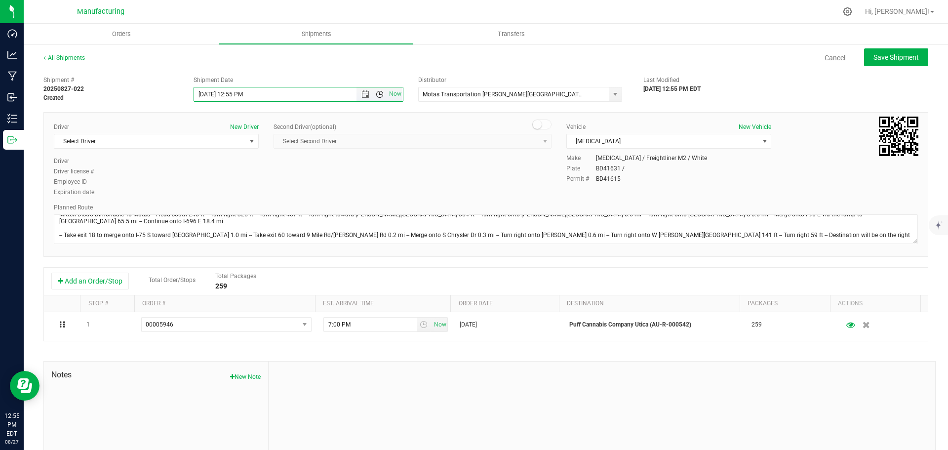
click at [376, 93] on span "Open the time view" at bounding box center [380, 94] width 8 height 8
click at [224, 111] on li "11:30 AM" at bounding box center [296, 106] width 206 height 13
click at [248, 139] on span "select" at bounding box center [252, 141] width 8 height 8
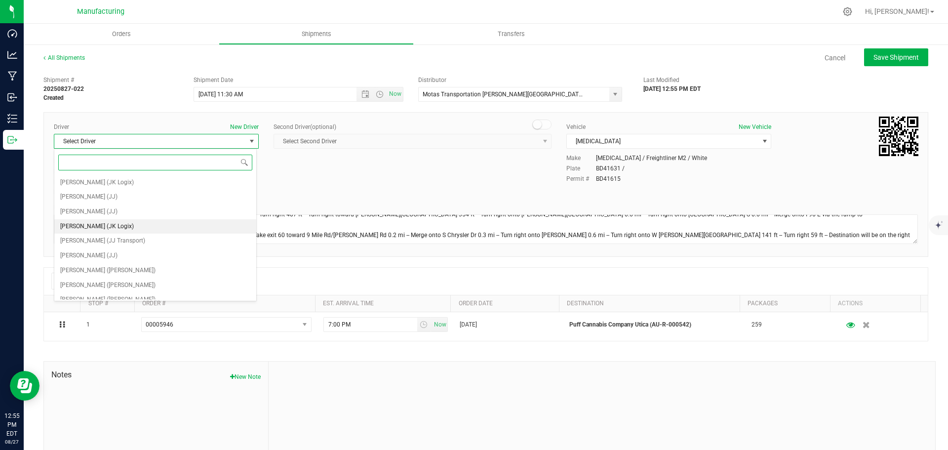
scroll to position [52, 0]
click at [121, 233] on li "[PERSON_NAME] ([PERSON_NAME])" at bounding box center [155, 233] width 202 height 15
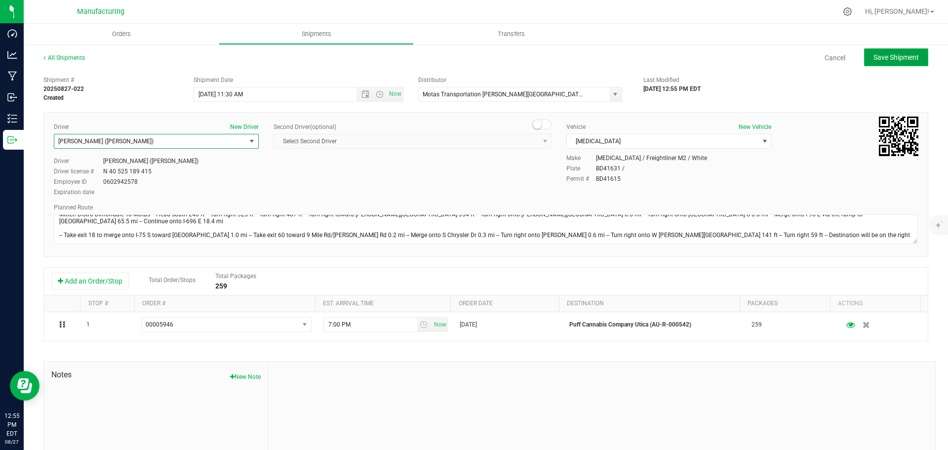
click at [897, 58] on span "Save Shipment" at bounding box center [895, 57] width 45 height 8
type input "8/28/2025 3:30 PM"
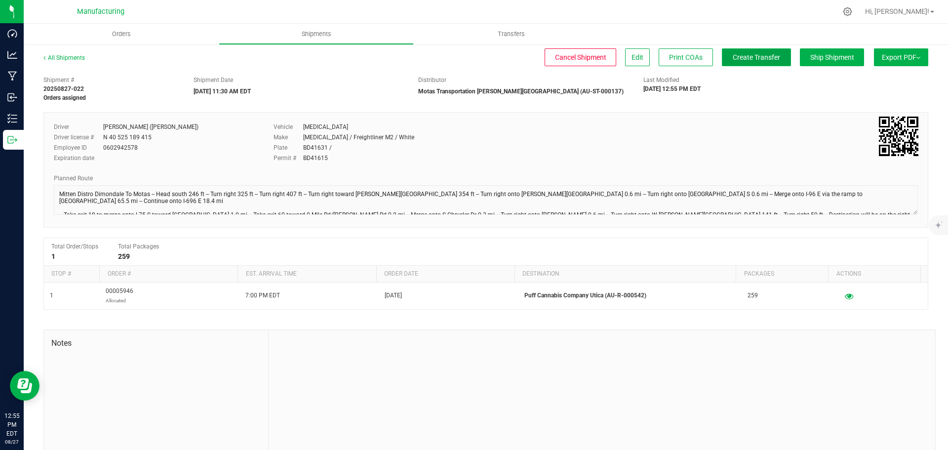
click at [750, 54] on span "Create Transfer" at bounding box center [756, 57] width 47 height 8
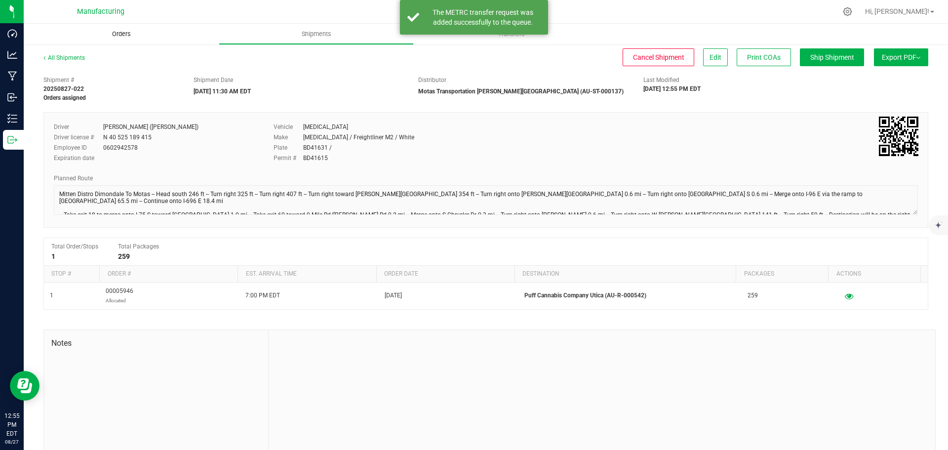
click at [119, 28] on uib-tab-heading "Orders" at bounding box center [121, 34] width 195 height 21
